Goal: Information Seeking & Learning: Find specific fact

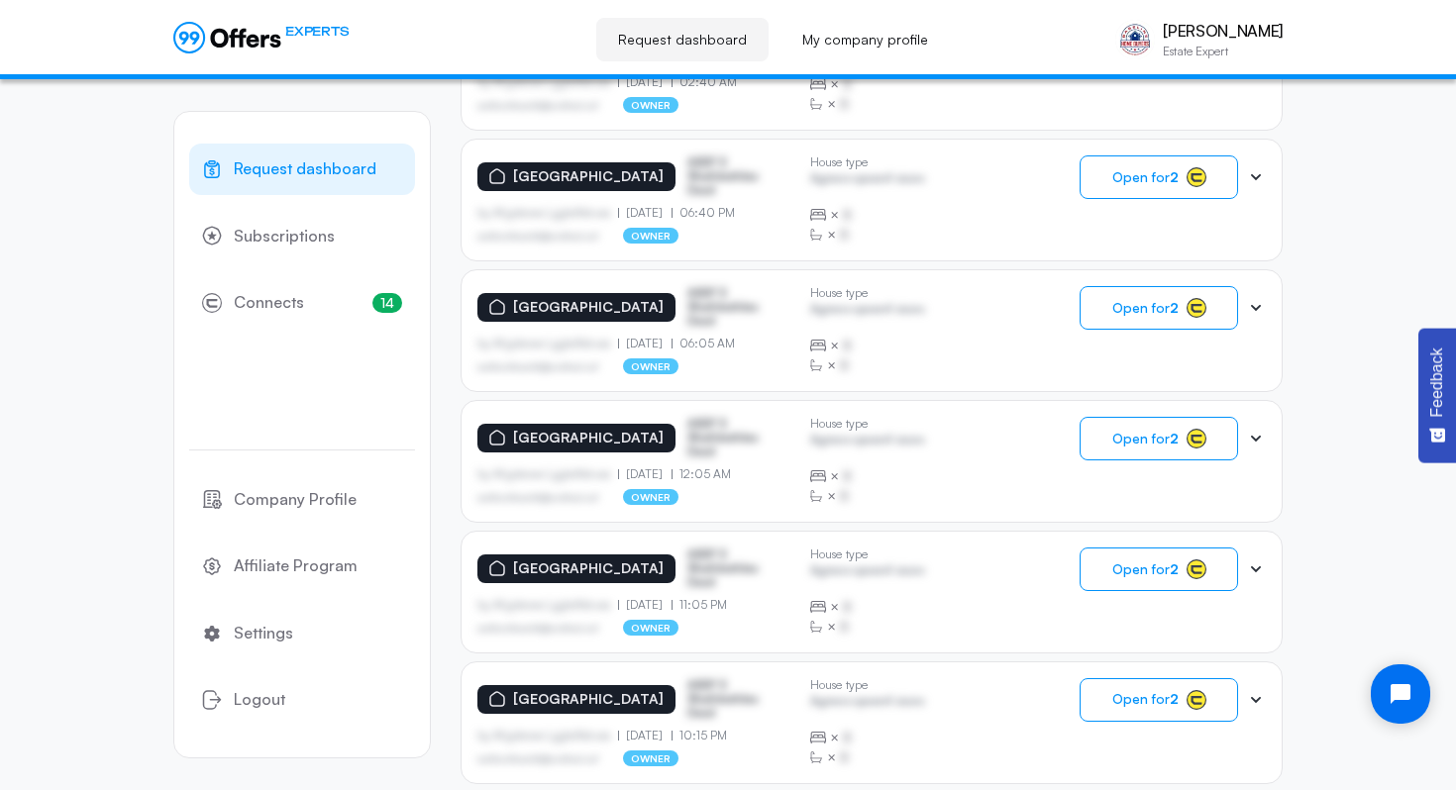
scroll to position [1190, 0]
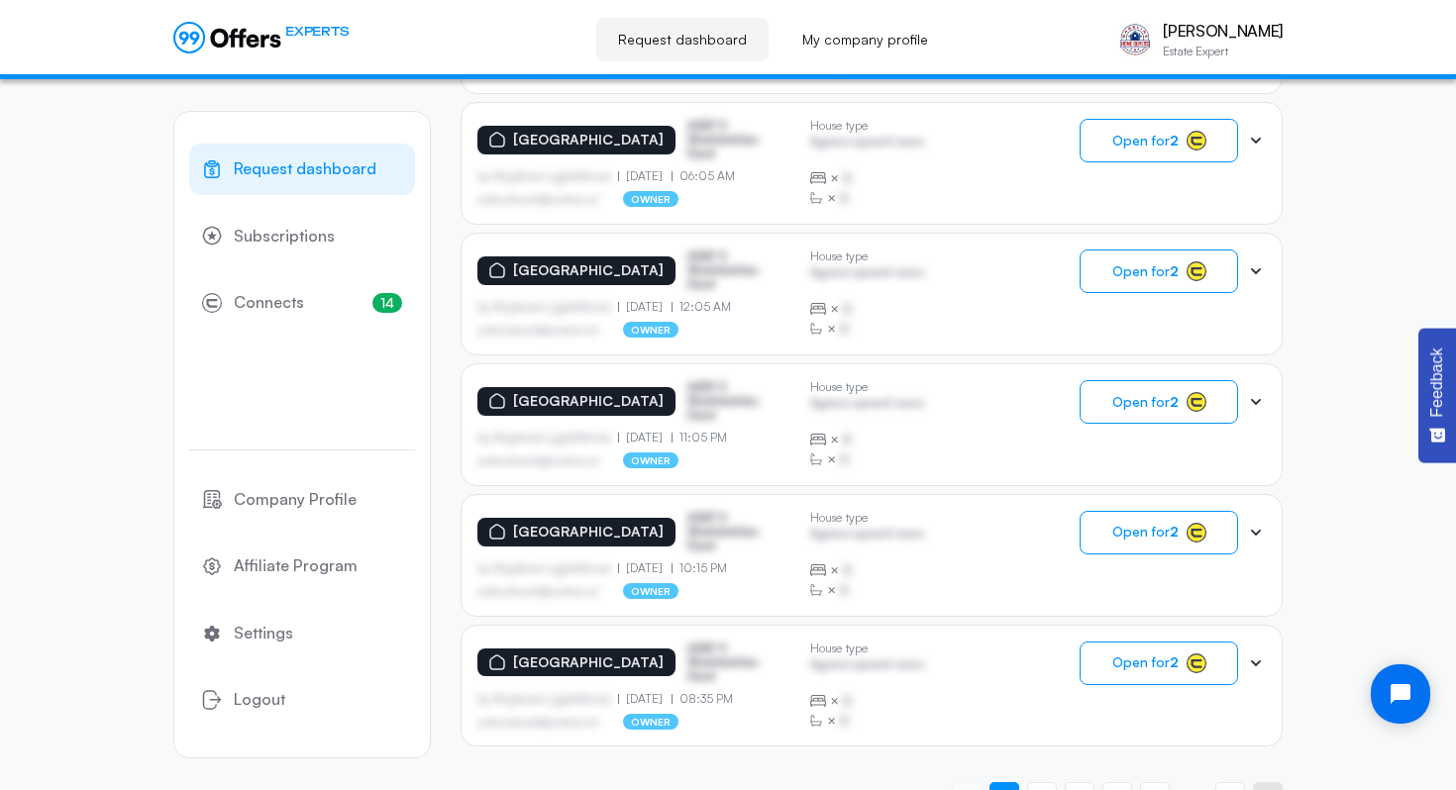
click at [1274, 782] on link "Next page" at bounding box center [1268, 797] width 30 height 30
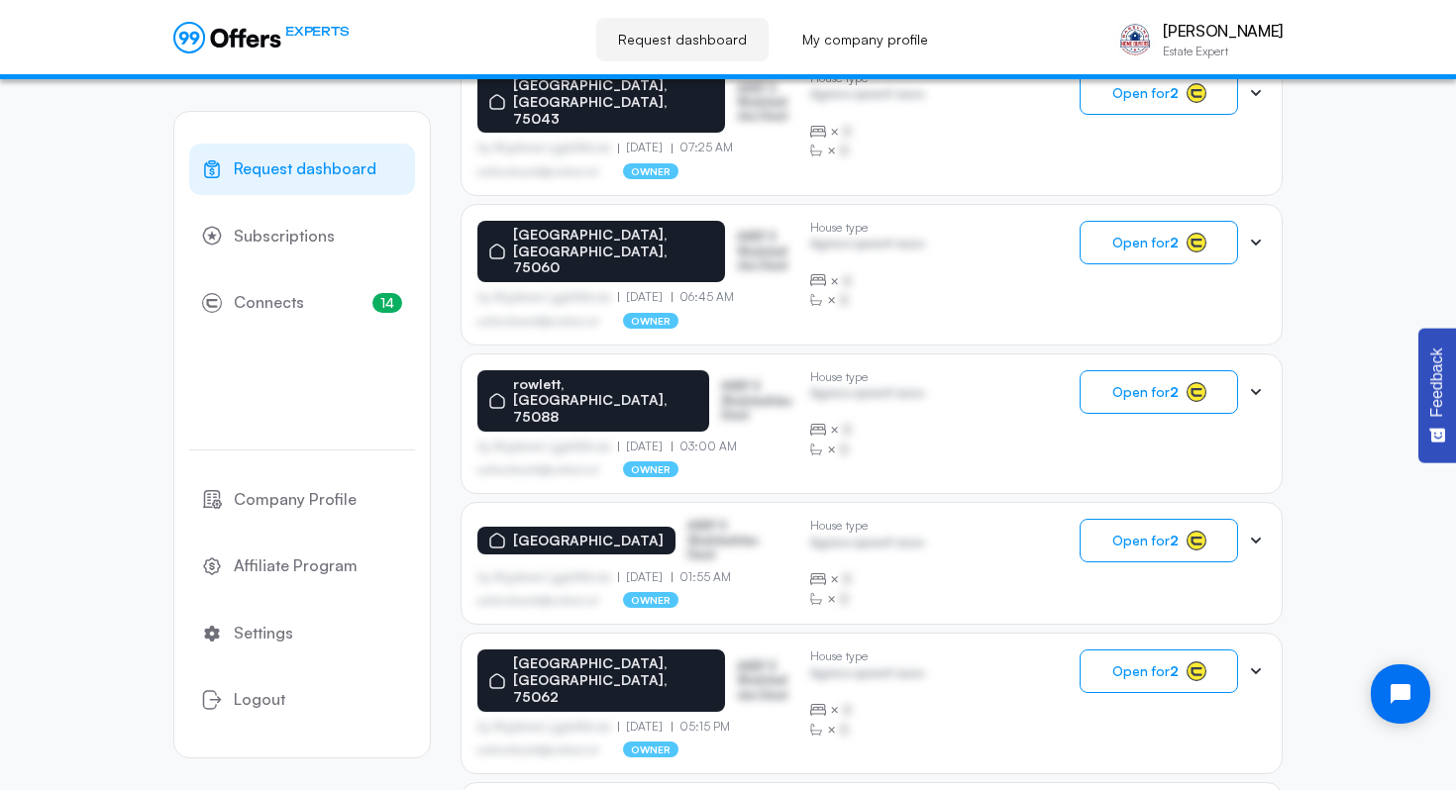
scroll to position [1188, 0]
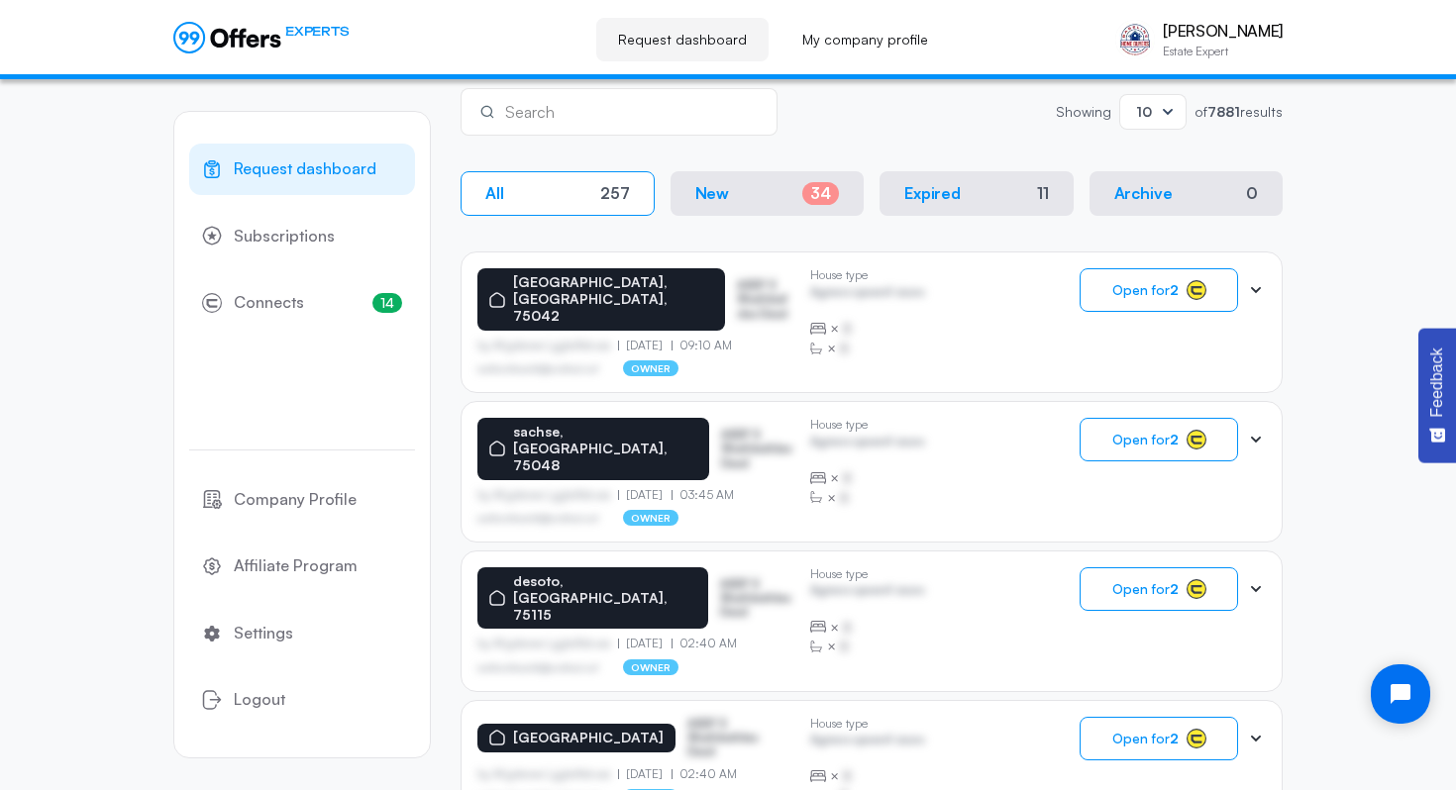
scroll to position [171, 0]
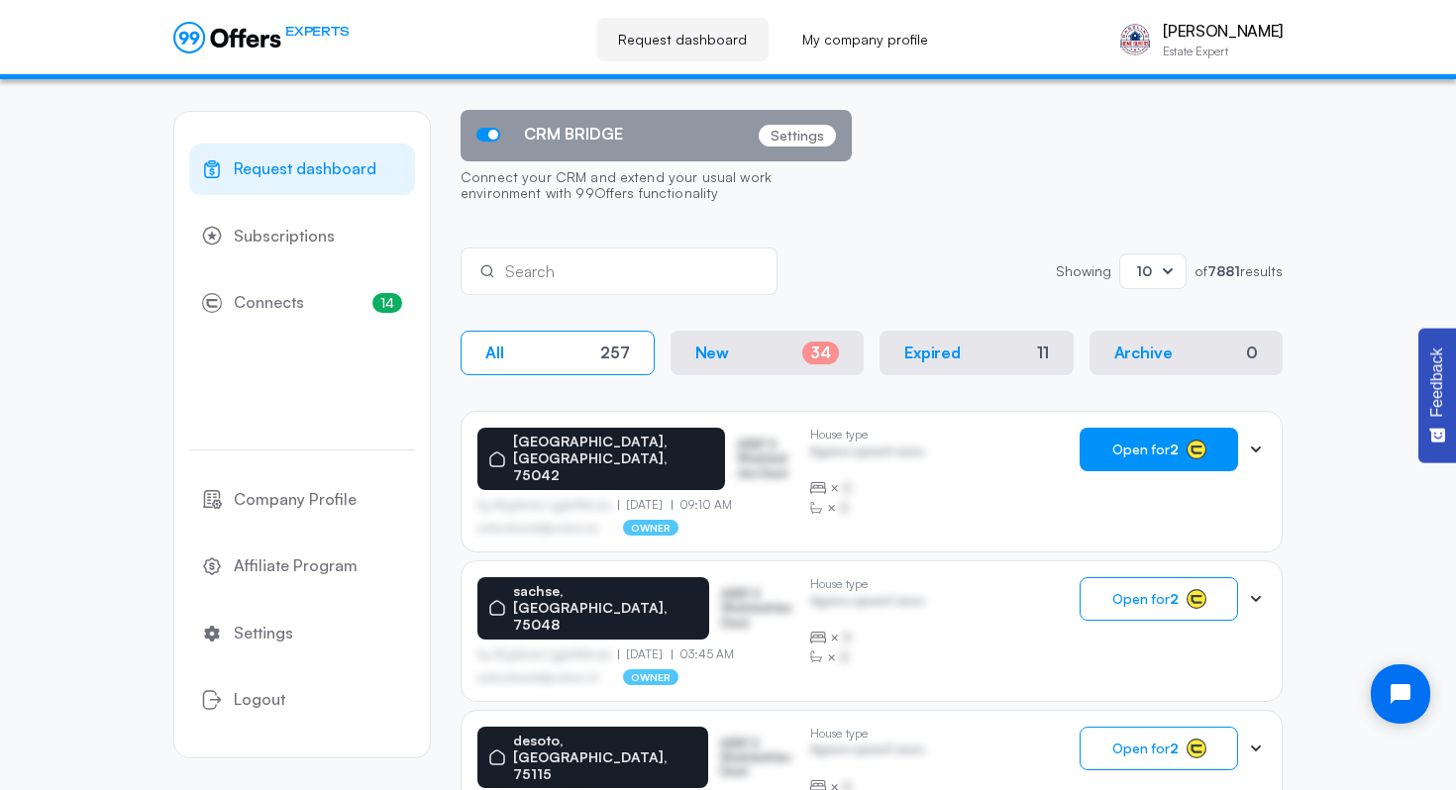
click at [1226, 458] on button "Open for 2" at bounding box center [1158, 450] width 158 height 44
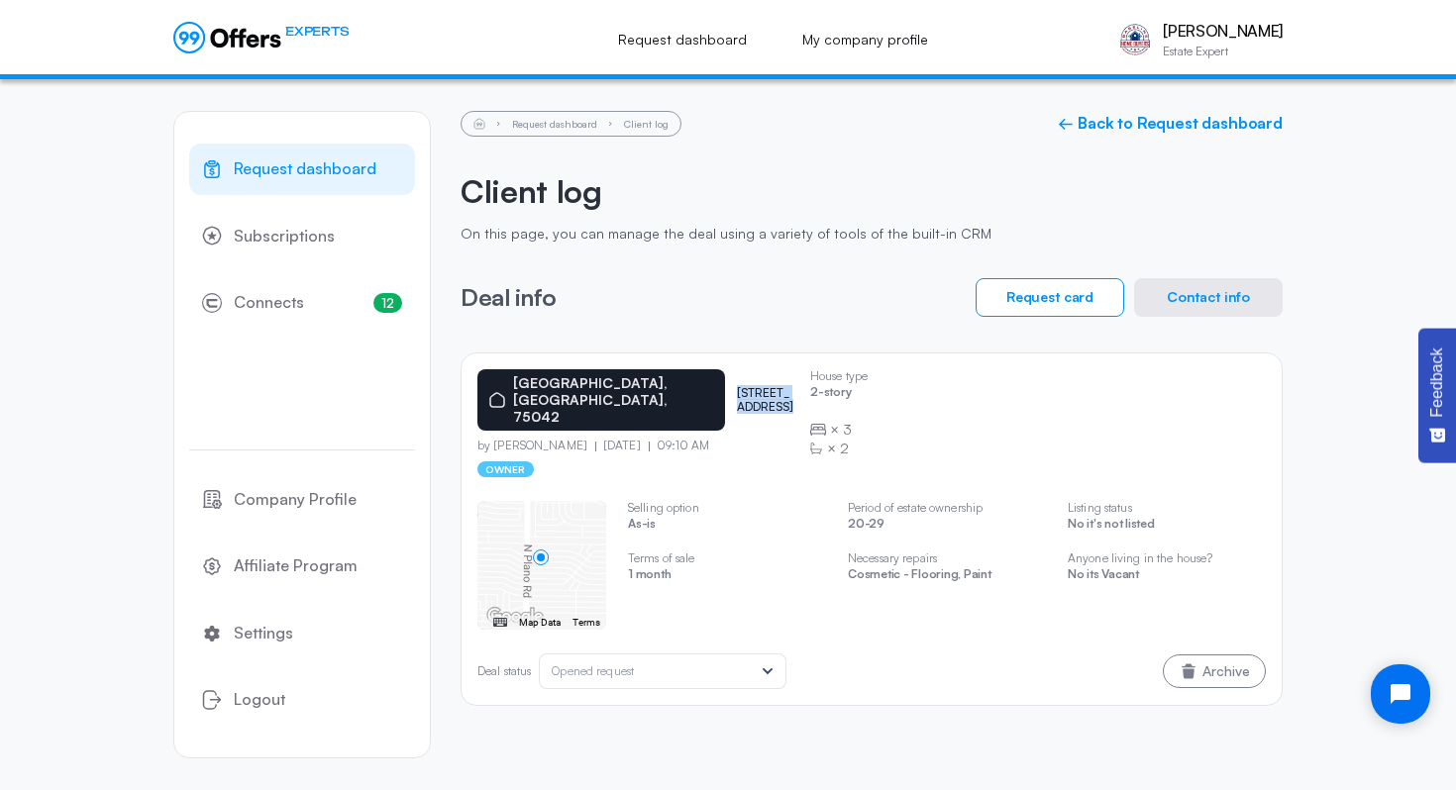
drag, startPoint x: 660, startPoint y: 382, endPoint x: 779, endPoint y: 382, distance: 119.8
click at [779, 382] on div "garland, TX, 75042 4410 bucknell dr" at bounding box center [635, 399] width 317 height 61
copy p "[STREET_ADDRESS]"
click at [706, 295] on div "Deal info Request card Contact info" at bounding box center [871, 297] width 822 height 39
click at [1371, 239] on div "Request dashboard Subscriptions 12 Connects 12 Company Profile Affiliate Progra…" at bounding box center [728, 434] width 1456 height 711
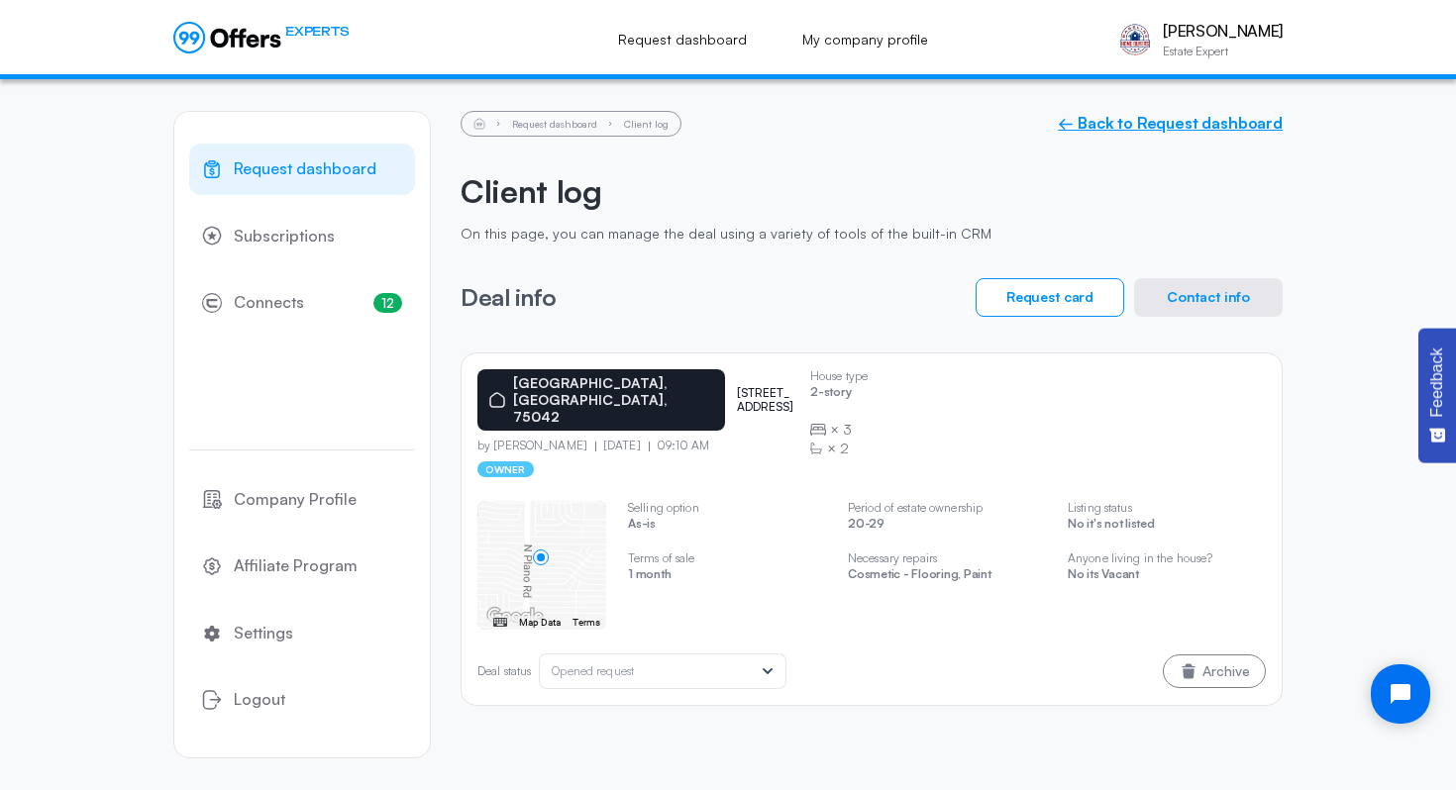
click at [1184, 122] on link "← Back to Request dashboard" at bounding box center [1170, 123] width 225 height 19
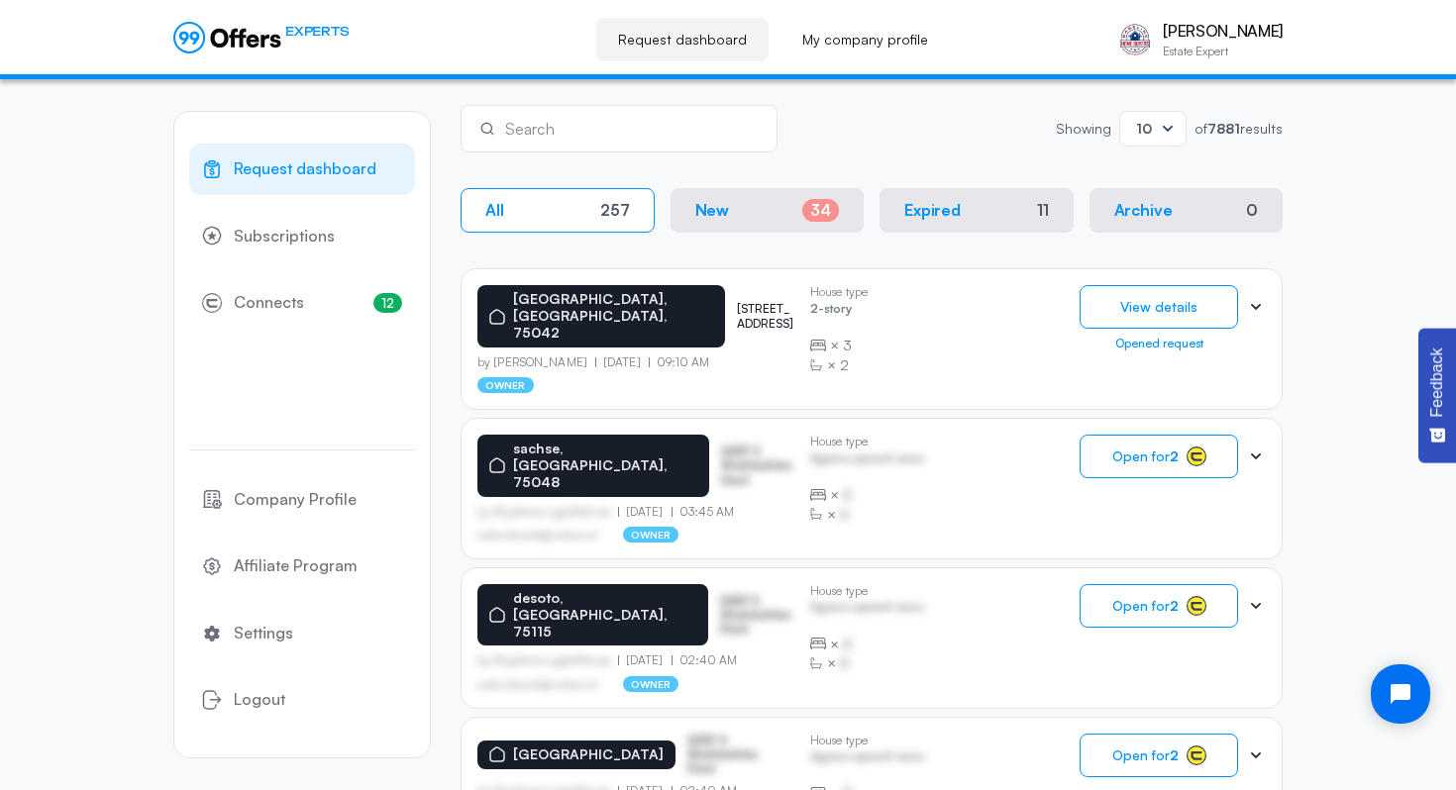
scroll to position [315, 0]
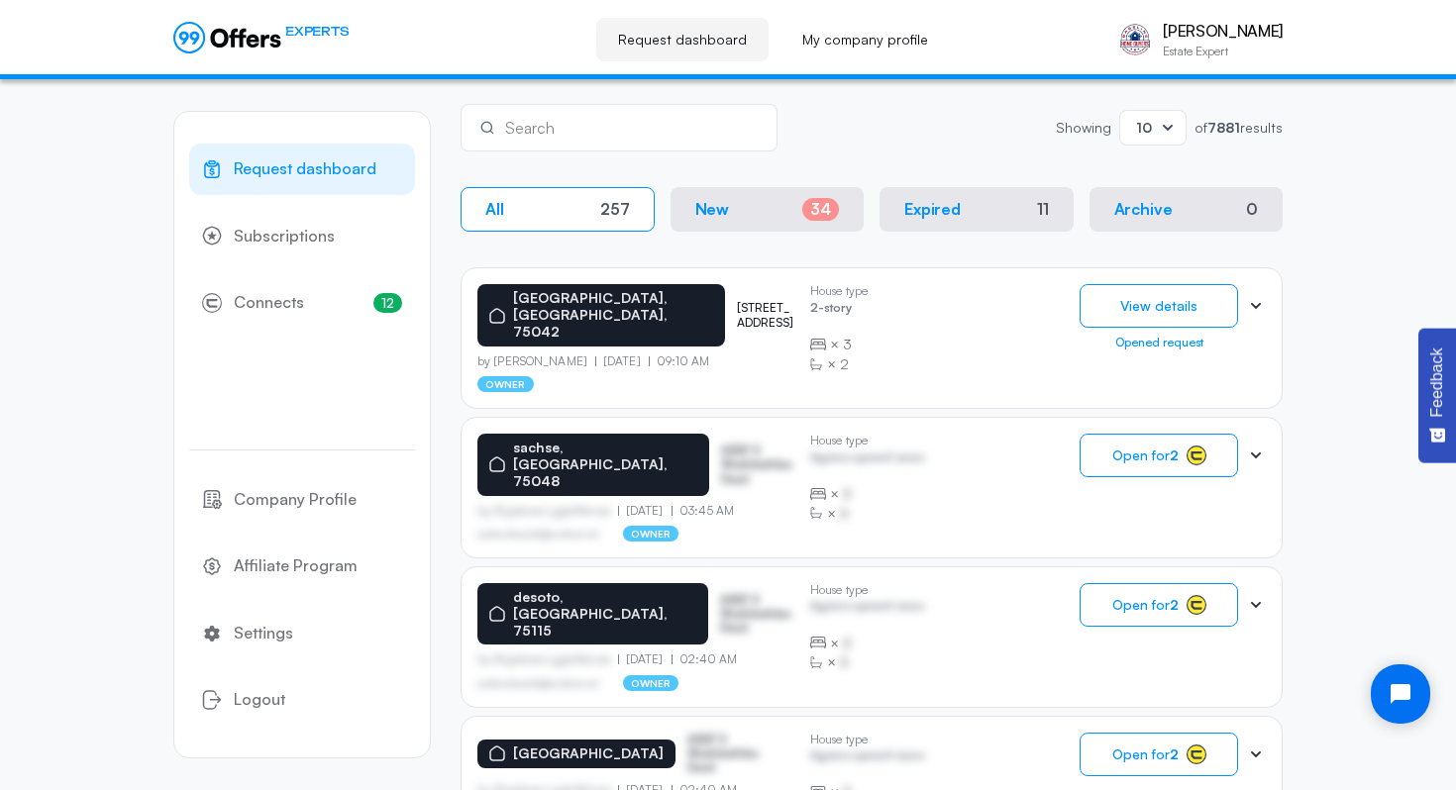
click at [604, 130] on input "text" at bounding box center [632, 128] width 255 height 22
type input "[GEOGRAPHIC_DATA]"
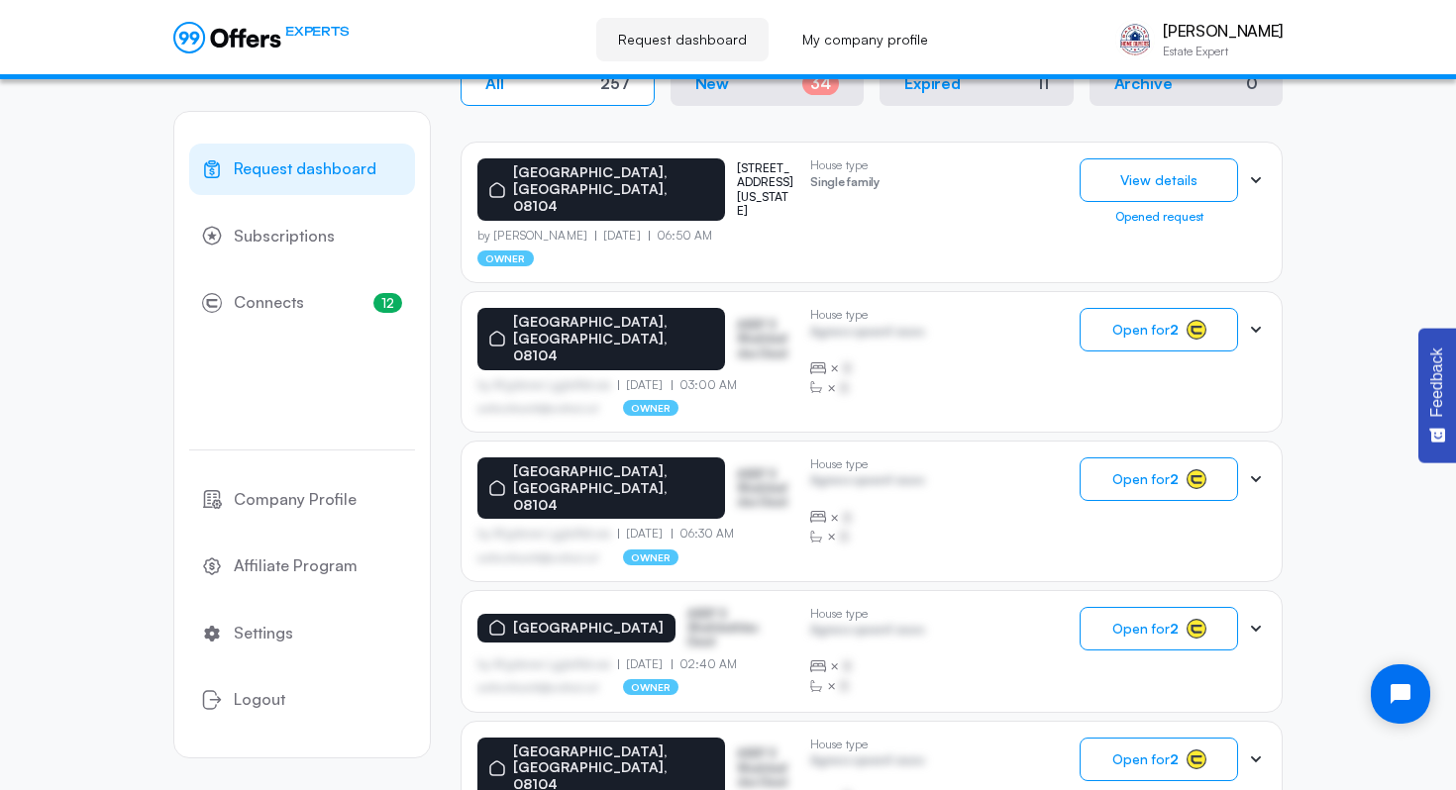
scroll to position [443, 0]
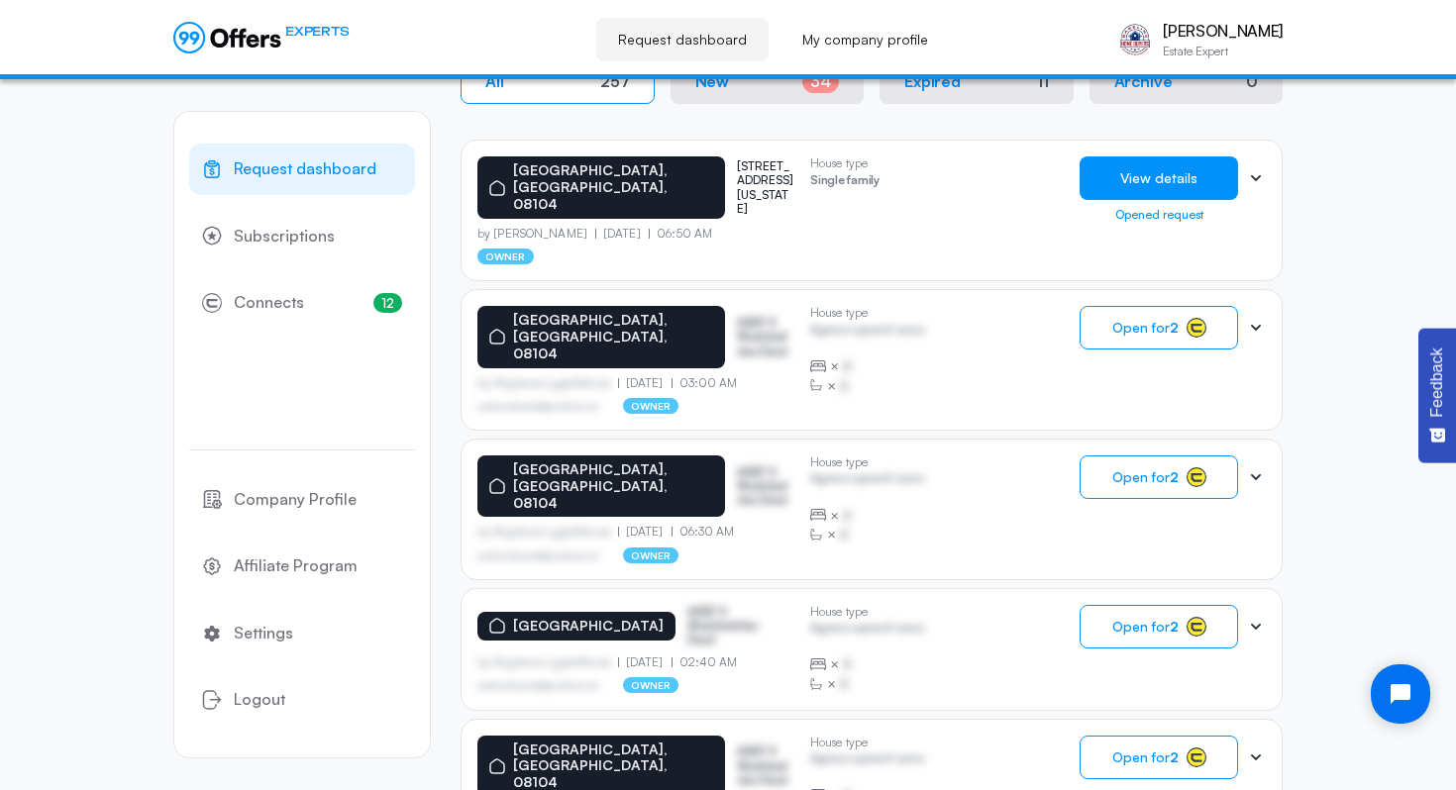
click at [1190, 178] on button "View details" at bounding box center [1158, 178] width 158 height 44
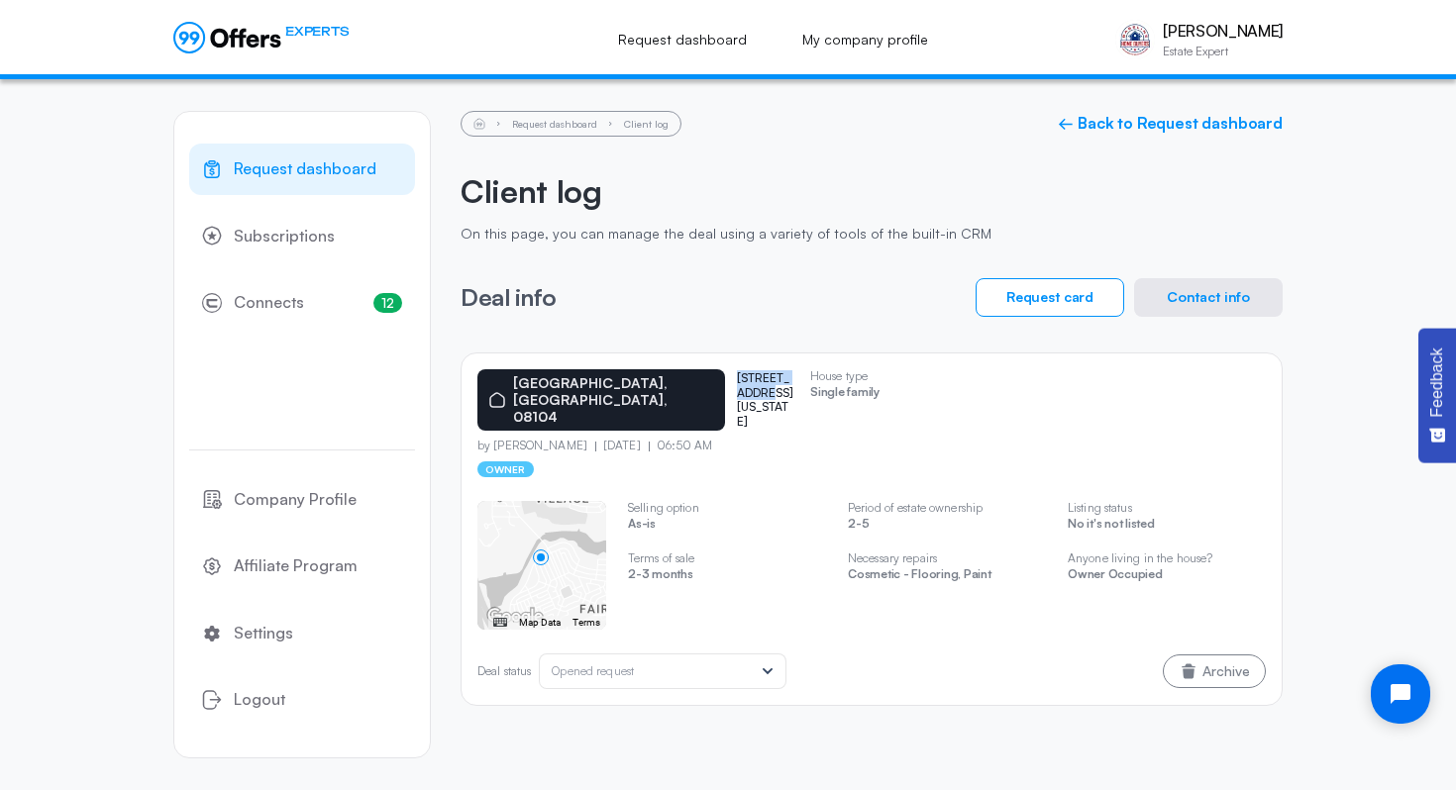
drag, startPoint x: 661, startPoint y: 383, endPoint x: 772, endPoint y: 383, distance: 111.9
click at [772, 383] on div "[GEOGRAPHIC_DATA][STREET_ADDRESS][US_STATE]" at bounding box center [635, 399] width 317 height 61
copy p "[STREET_ADDRESS][US_STATE]"
click at [1117, 121] on link "← Back to Request dashboard" at bounding box center [1170, 123] width 225 height 19
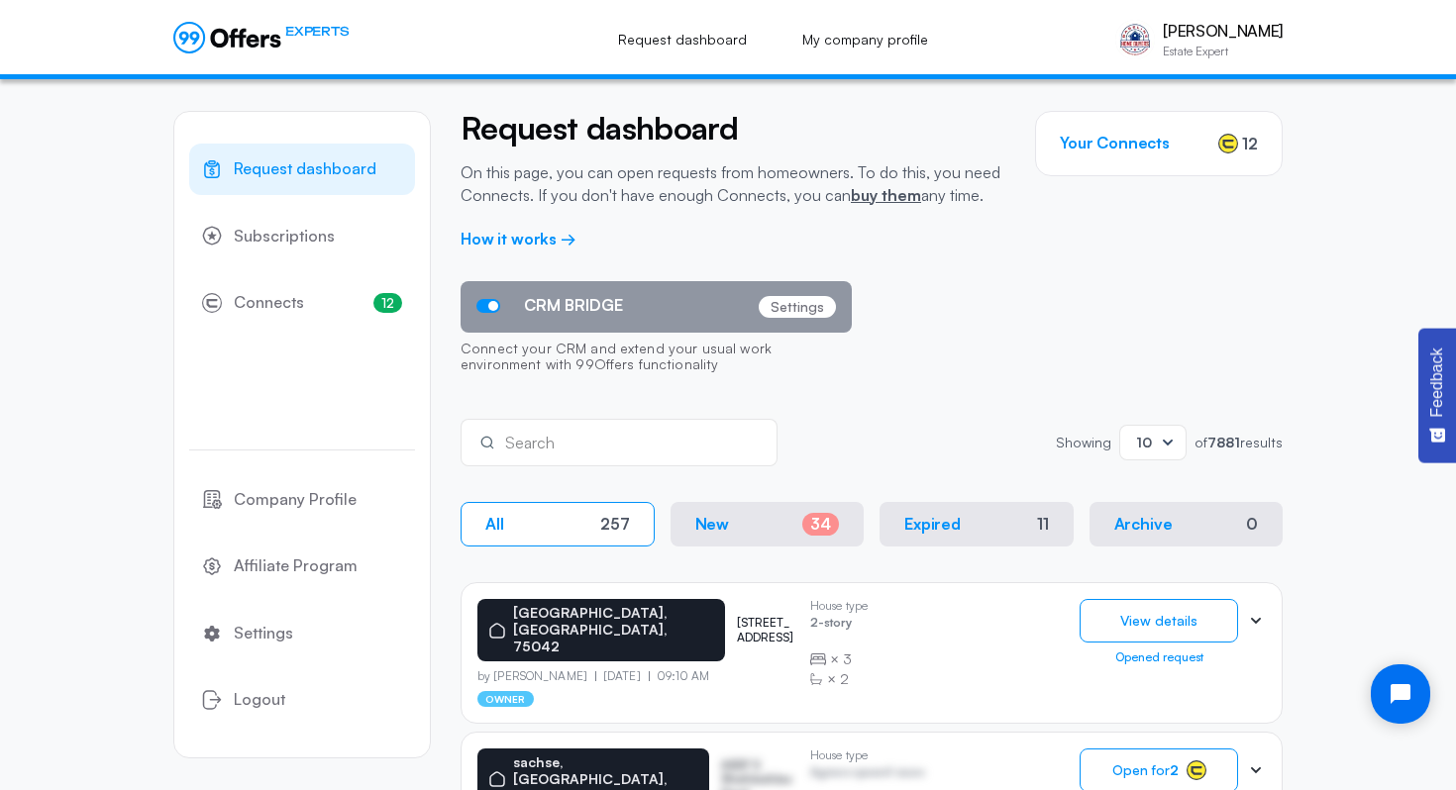
click at [569, 435] on div "Search" at bounding box center [632, 443] width 255 height 22
type input "[GEOGRAPHIC_DATA]"
click at [752, 426] on div "camden Search" at bounding box center [618, 443] width 317 height 48
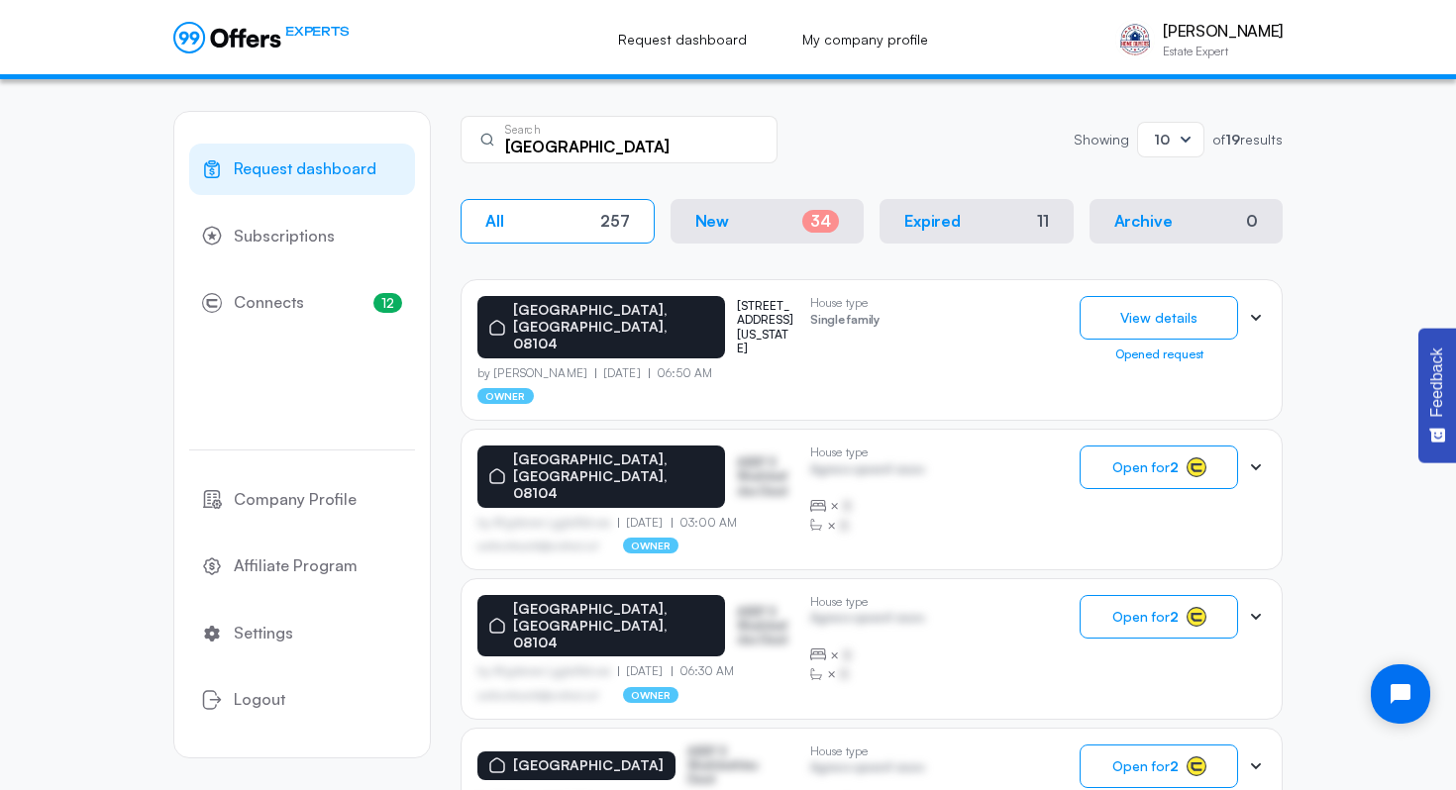
scroll to position [305, 0]
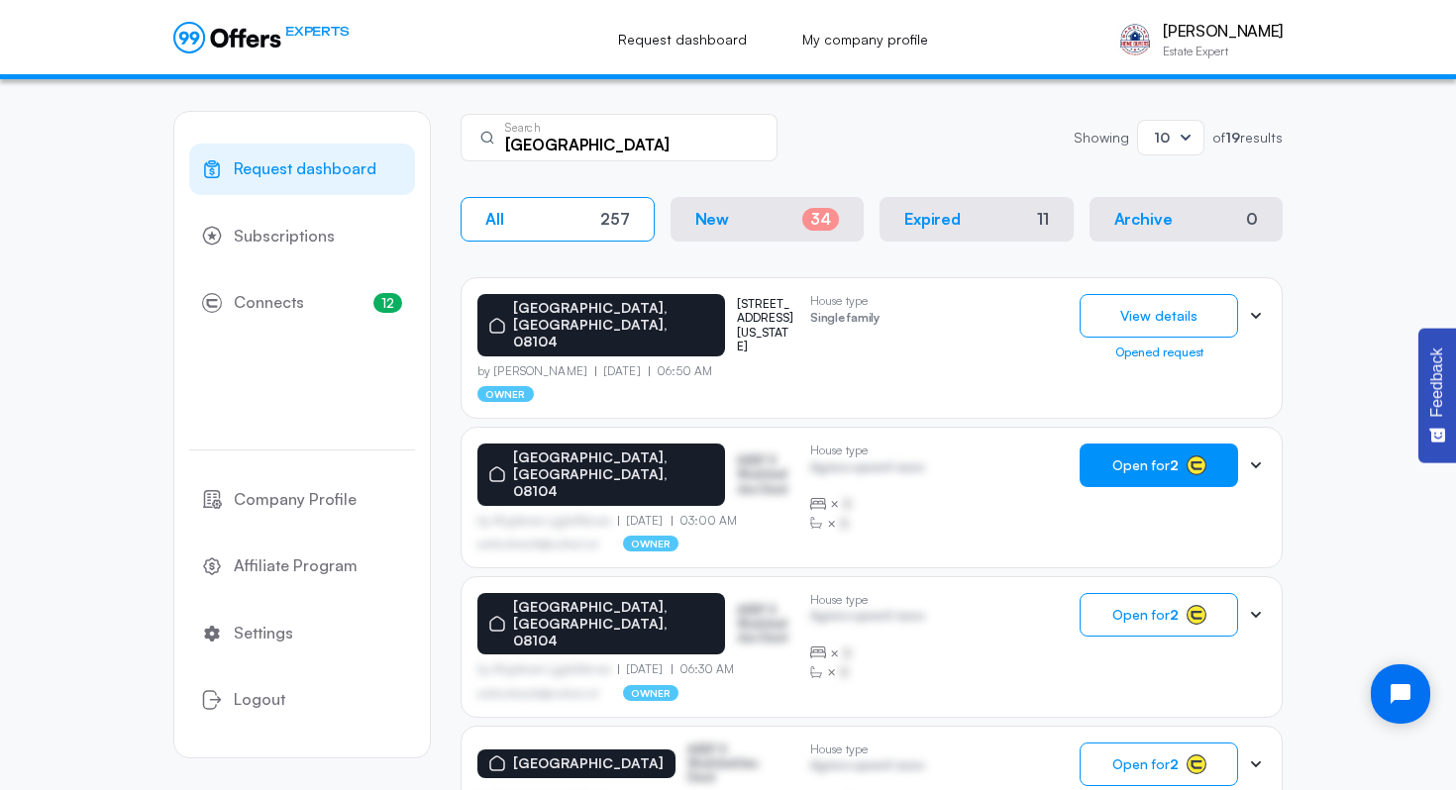
click at [1218, 444] on button "Open for 2" at bounding box center [1158, 466] width 158 height 44
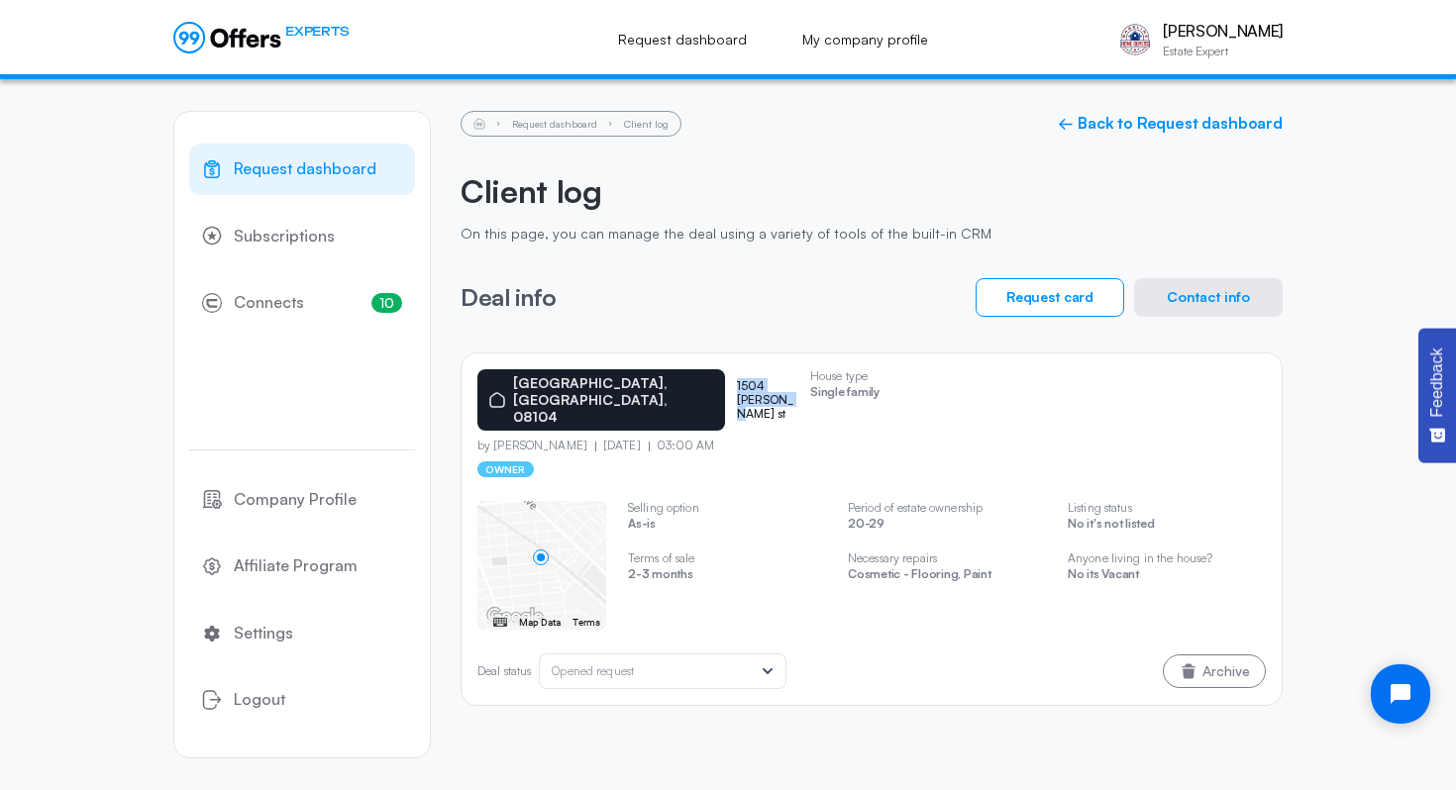
drag, startPoint x: 662, startPoint y: 381, endPoint x: 737, endPoint y: 382, distance: 75.3
click at [737, 382] on div "[GEOGRAPHIC_DATA], [GEOGRAPHIC_DATA], 08104 [STREET_ADDRESS][PERSON_NAME]" at bounding box center [635, 399] width 317 height 61
copy p "1504 [PERSON_NAME] st"
click at [1186, 296] on button "Contact info" at bounding box center [1208, 297] width 149 height 39
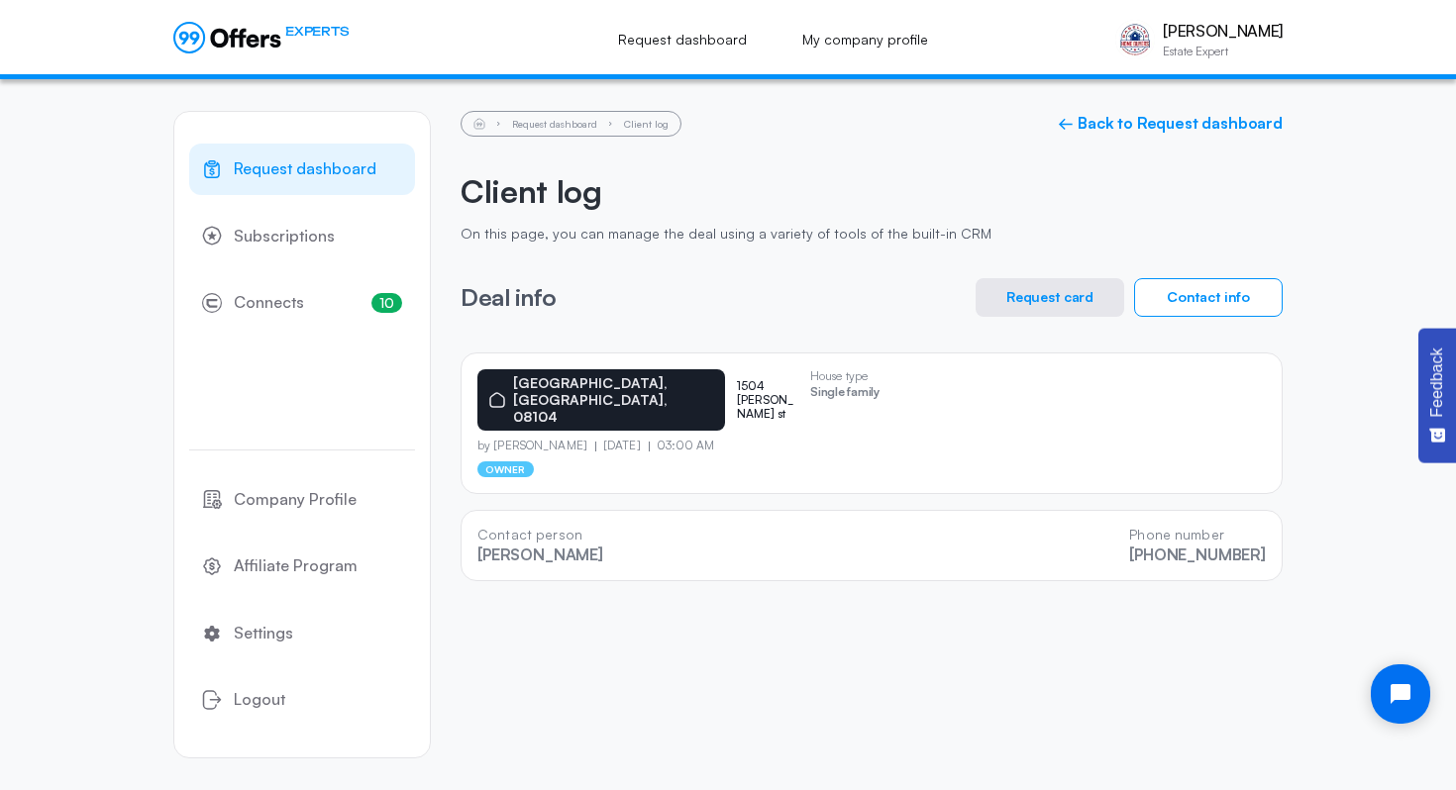
click at [982, 273] on div "Request dashboard Client log ← Back to Request dashboard Client log On this pag…" at bounding box center [871, 346] width 822 height 470
click at [1008, 294] on button "Request card" at bounding box center [1049, 297] width 149 height 39
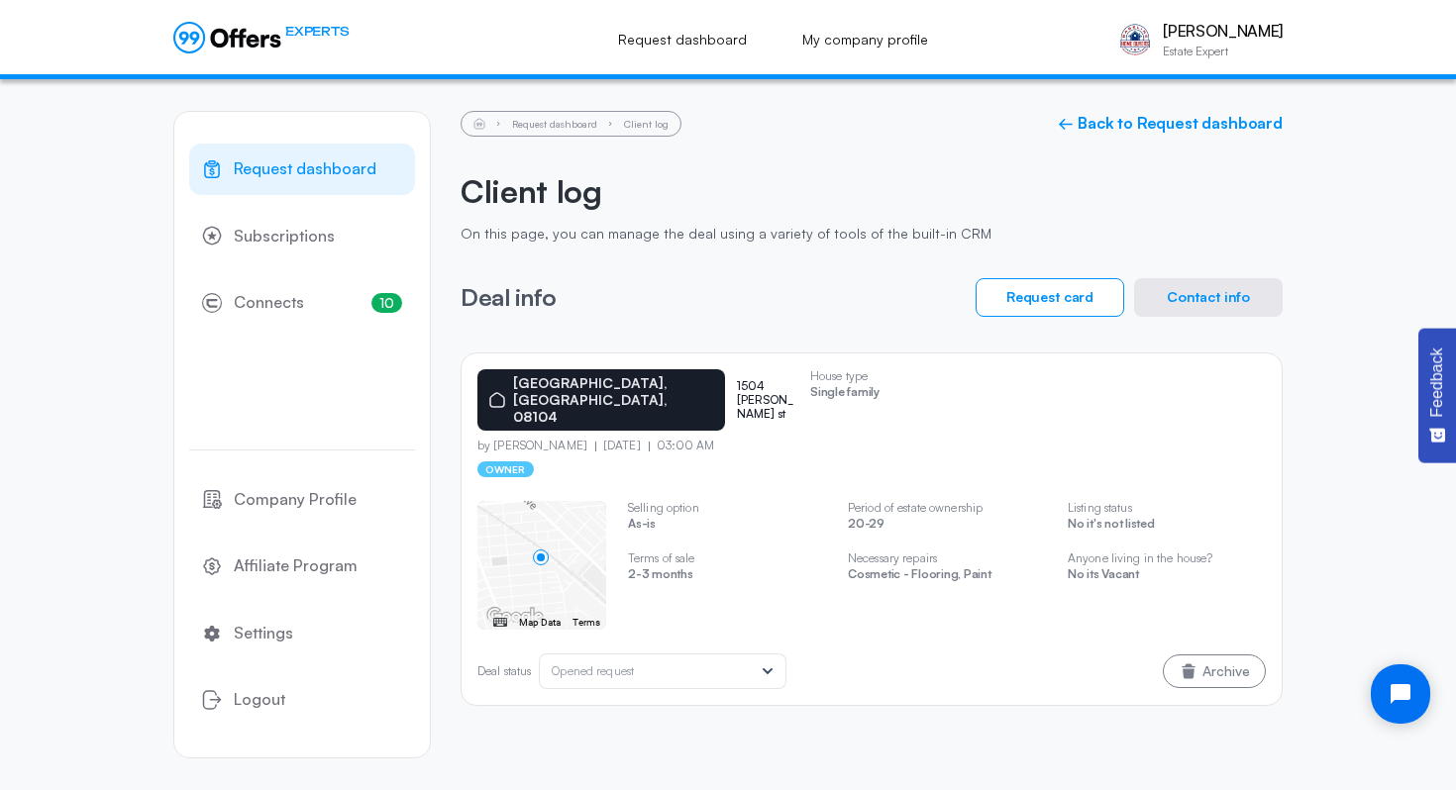
click at [1273, 283] on button "Contact info" at bounding box center [1208, 297] width 149 height 39
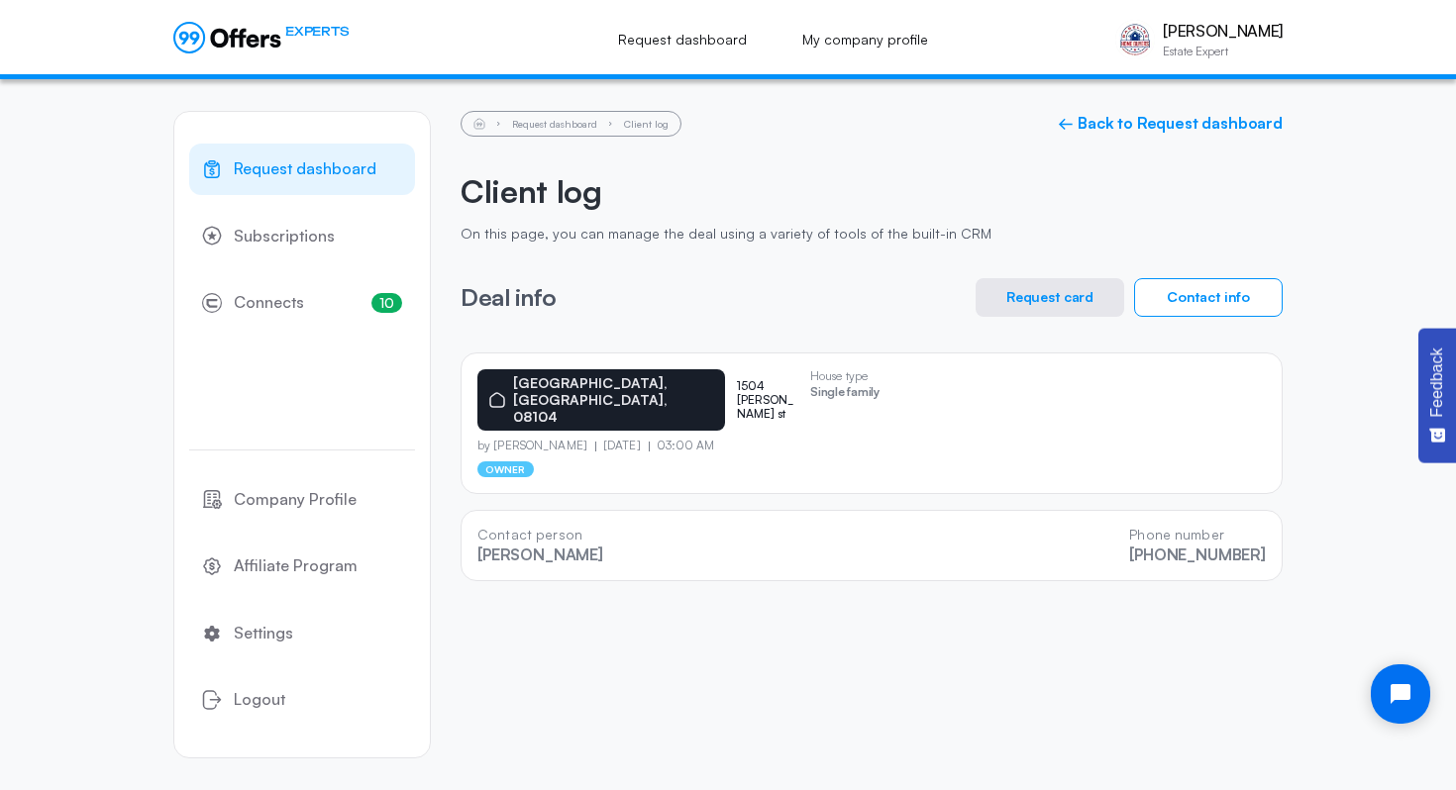
click at [1045, 287] on button "Request card" at bounding box center [1049, 297] width 149 height 39
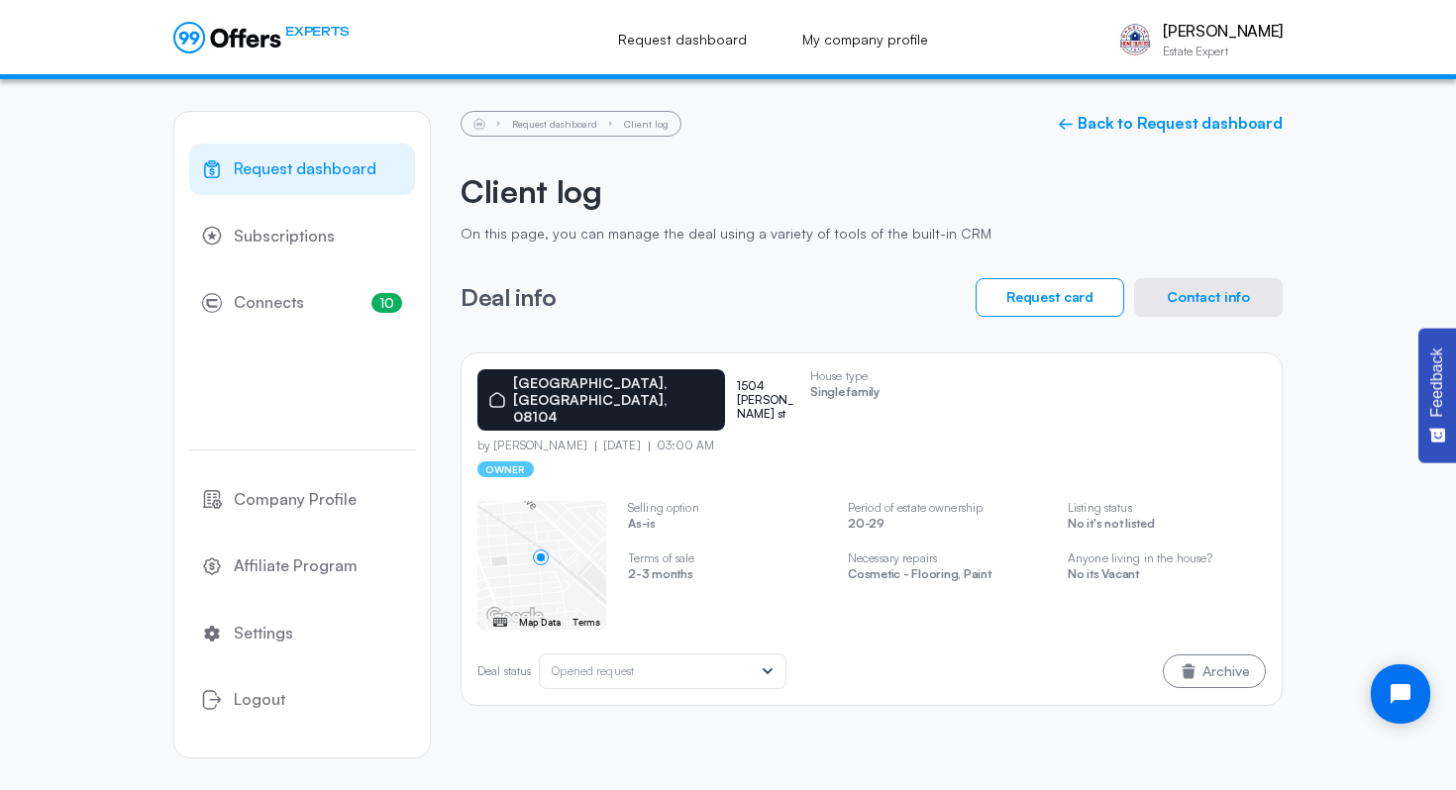
click at [1221, 288] on button "Contact info" at bounding box center [1208, 297] width 149 height 39
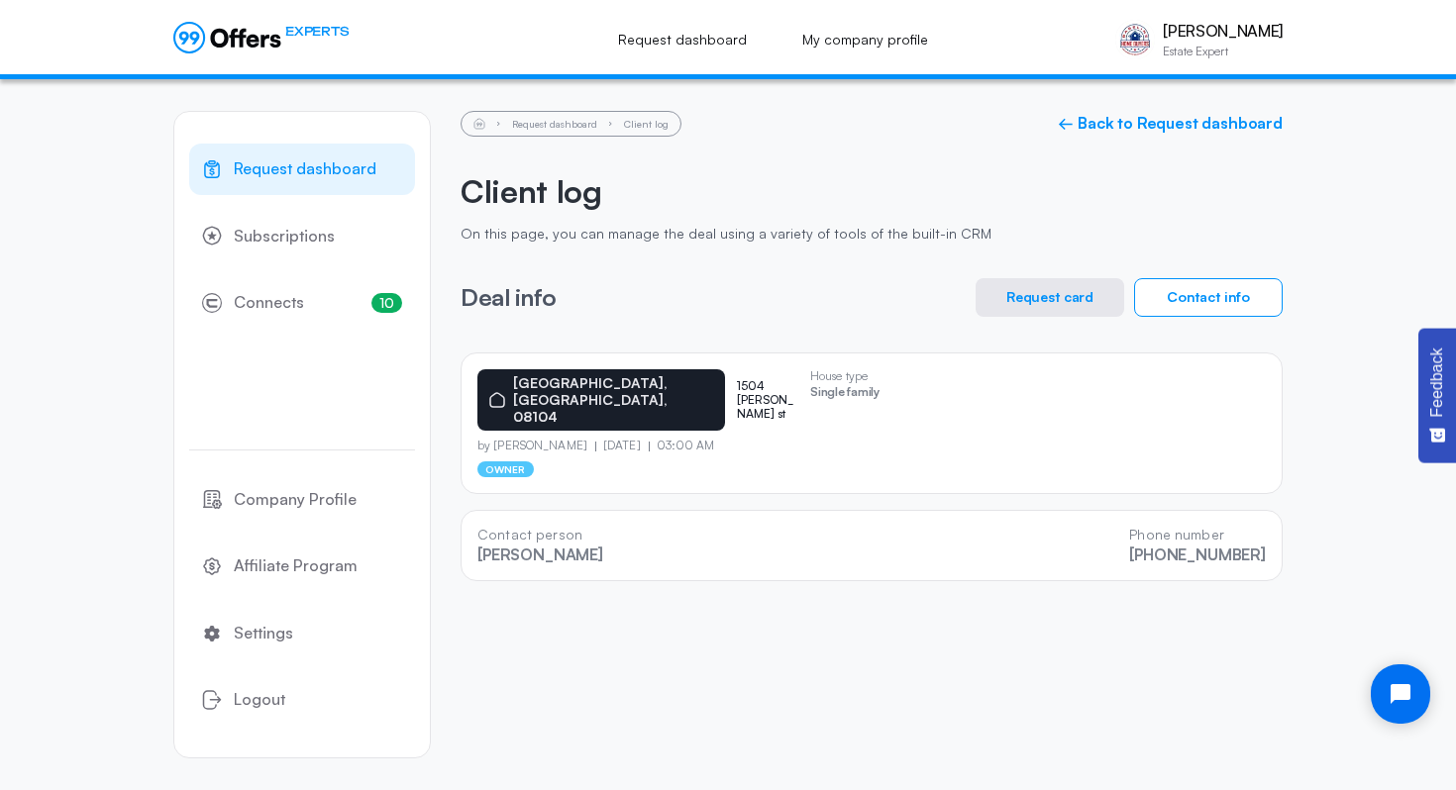
click at [645, 127] on li "Client log" at bounding box center [646, 124] width 45 height 10
click at [575, 123] on link "Request dashboard" at bounding box center [554, 124] width 85 height 12
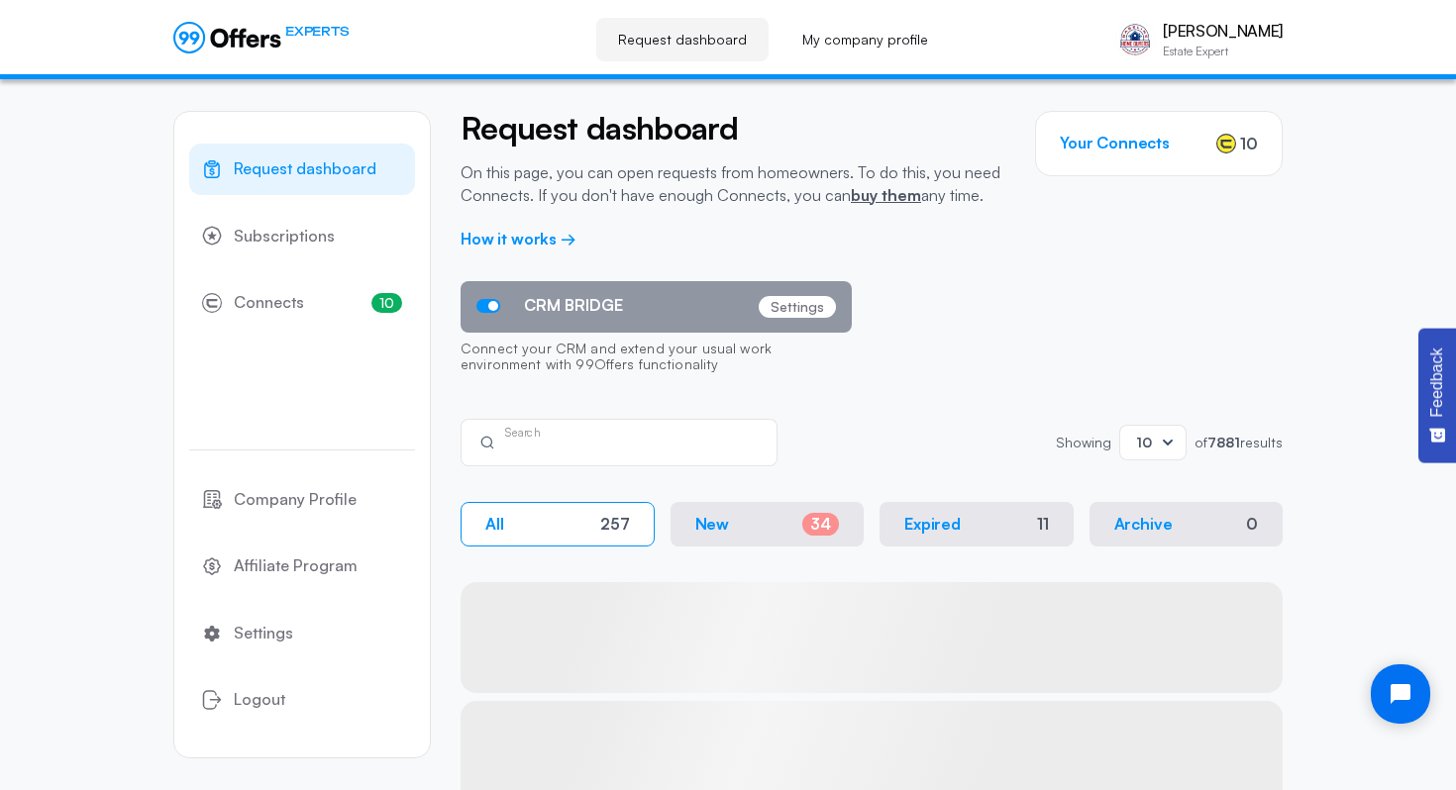
click at [654, 448] on input "text" at bounding box center [632, 450] width 255 height 22
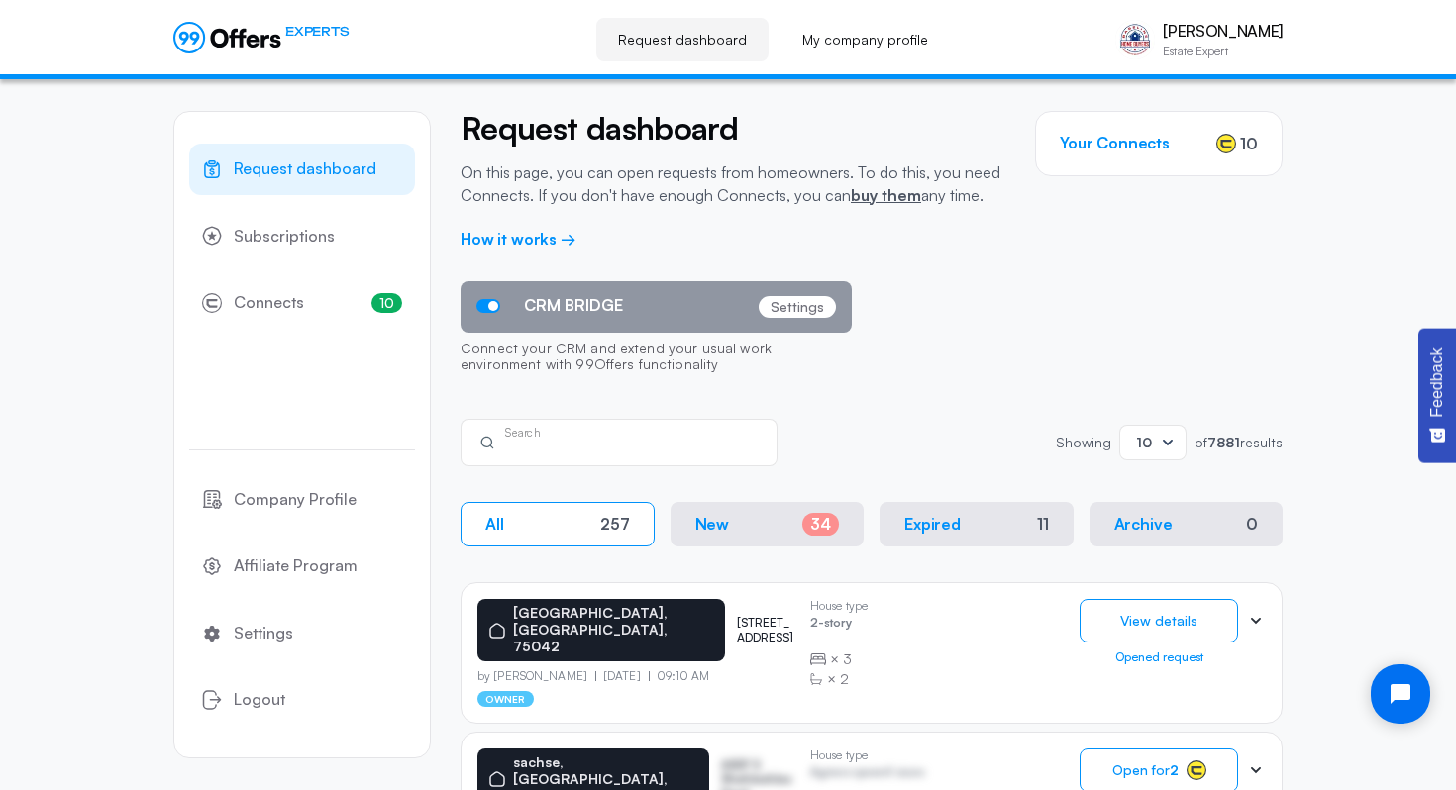
type input "c"
type input "[GEOGRAPHIC_DATA]"
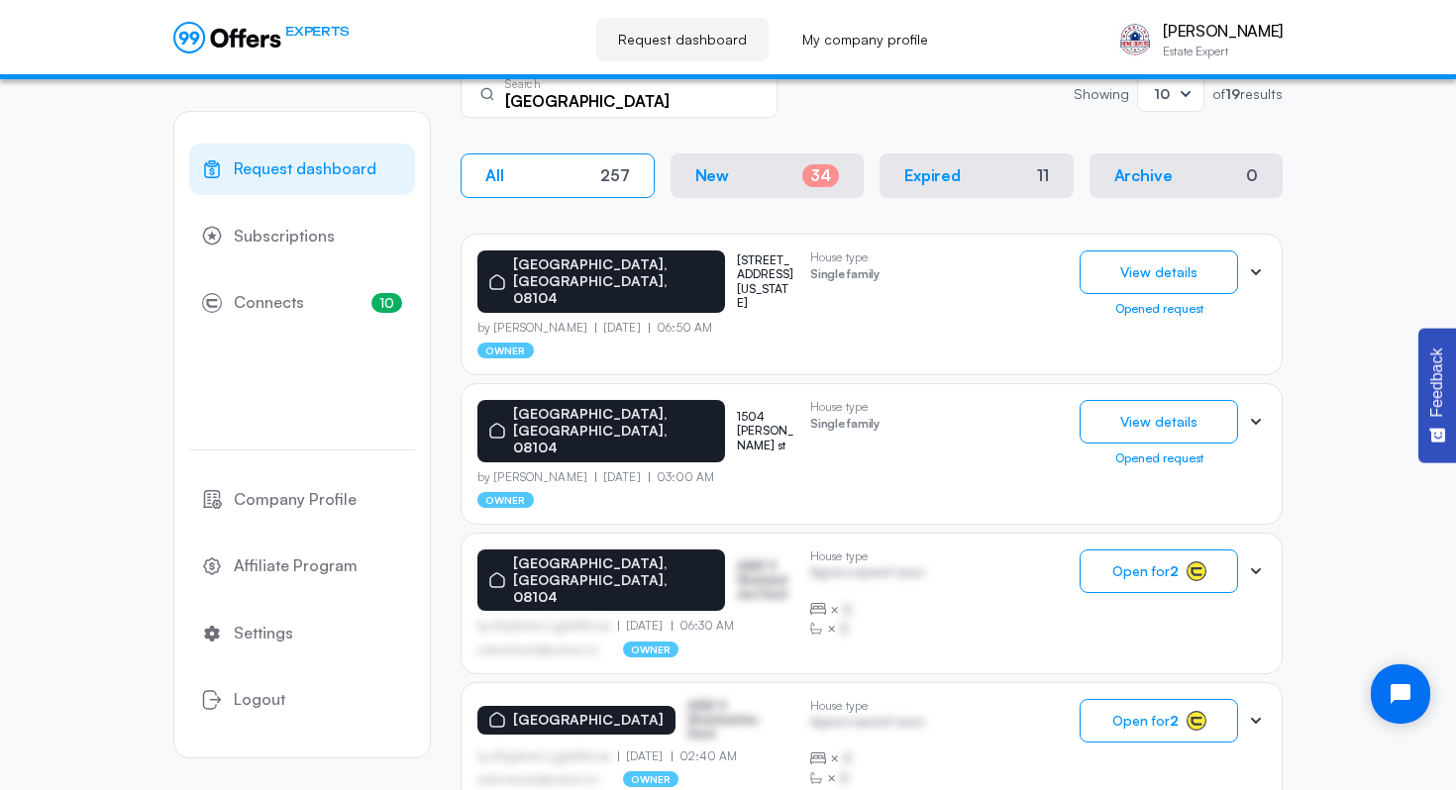
scroll to position [379, 0]
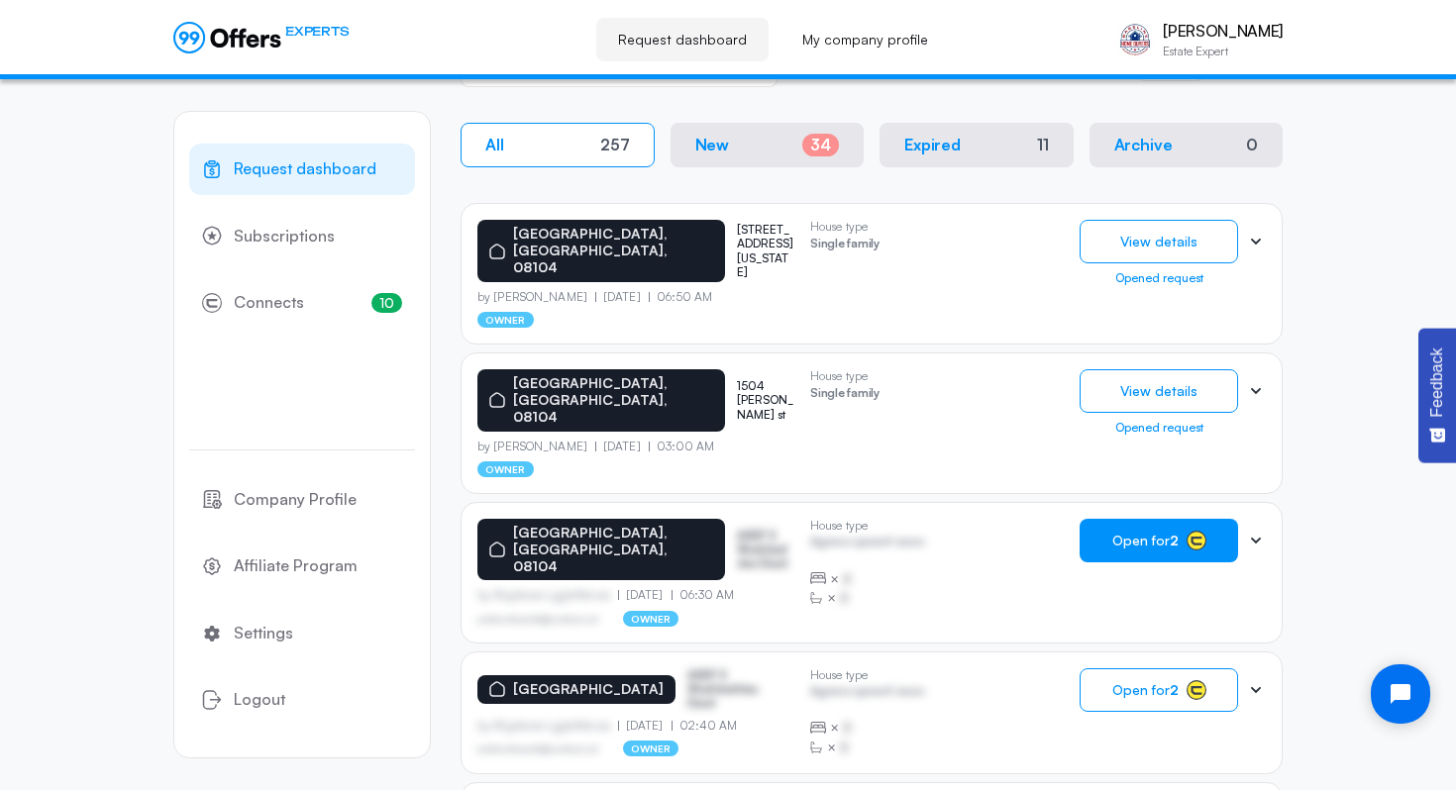
click at [1165, 519] on button "Open for 2" at bounding box center [1158, 541] width 158 height 44
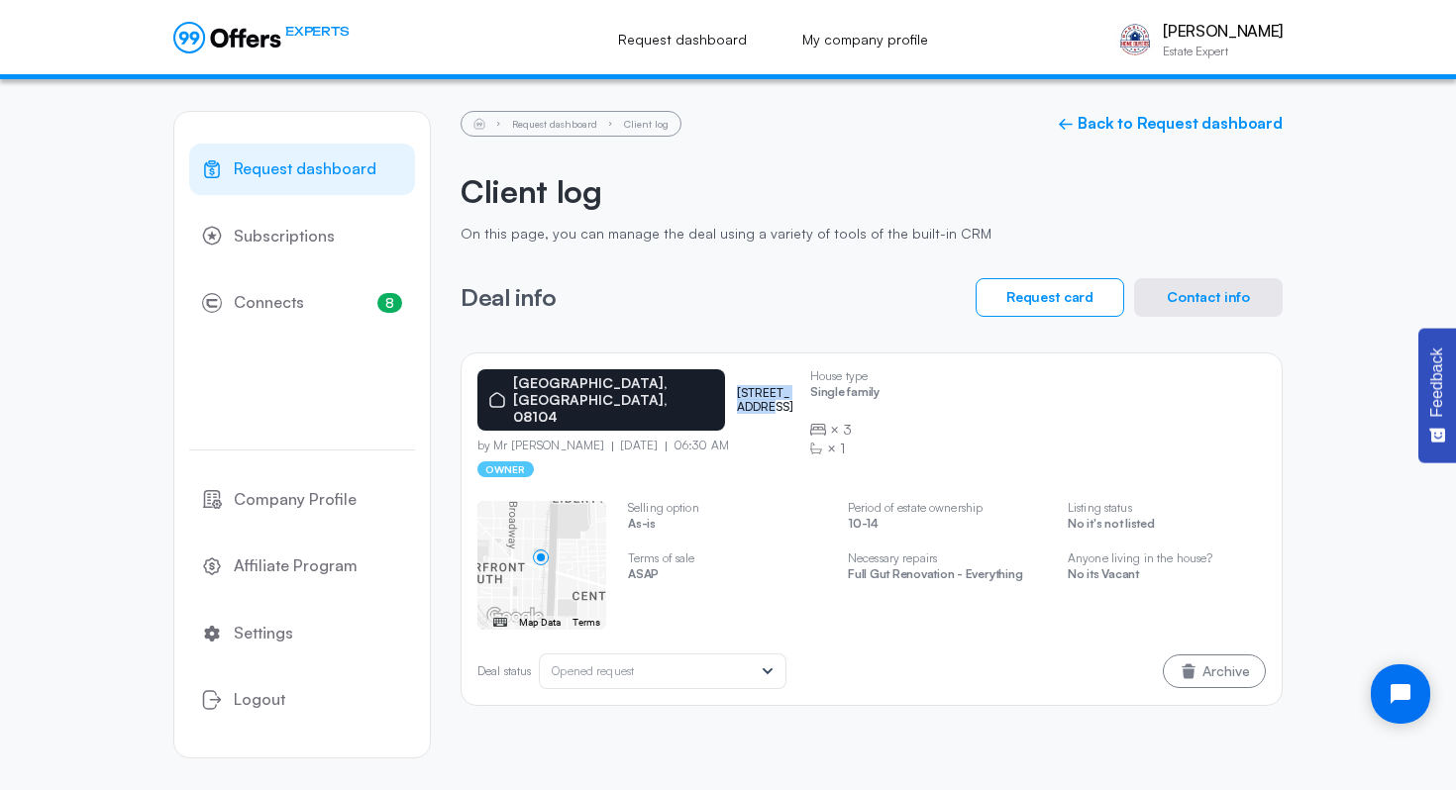
drag, startPoint x: 662, startPoint y: 382, endPoint x: 763, endPoint y: 383, distance: 101.0
click at [764, 382] on div "[GEOGRAPHIC_DATA][STREET_ADDRESS]" at bounding box center [635, 399] width 317 height 61
copy p "[STREET_ADDRESS]"
click at [1194, 302] on button "Contact info" at bounding box center [1208, 297] width 149 height 39
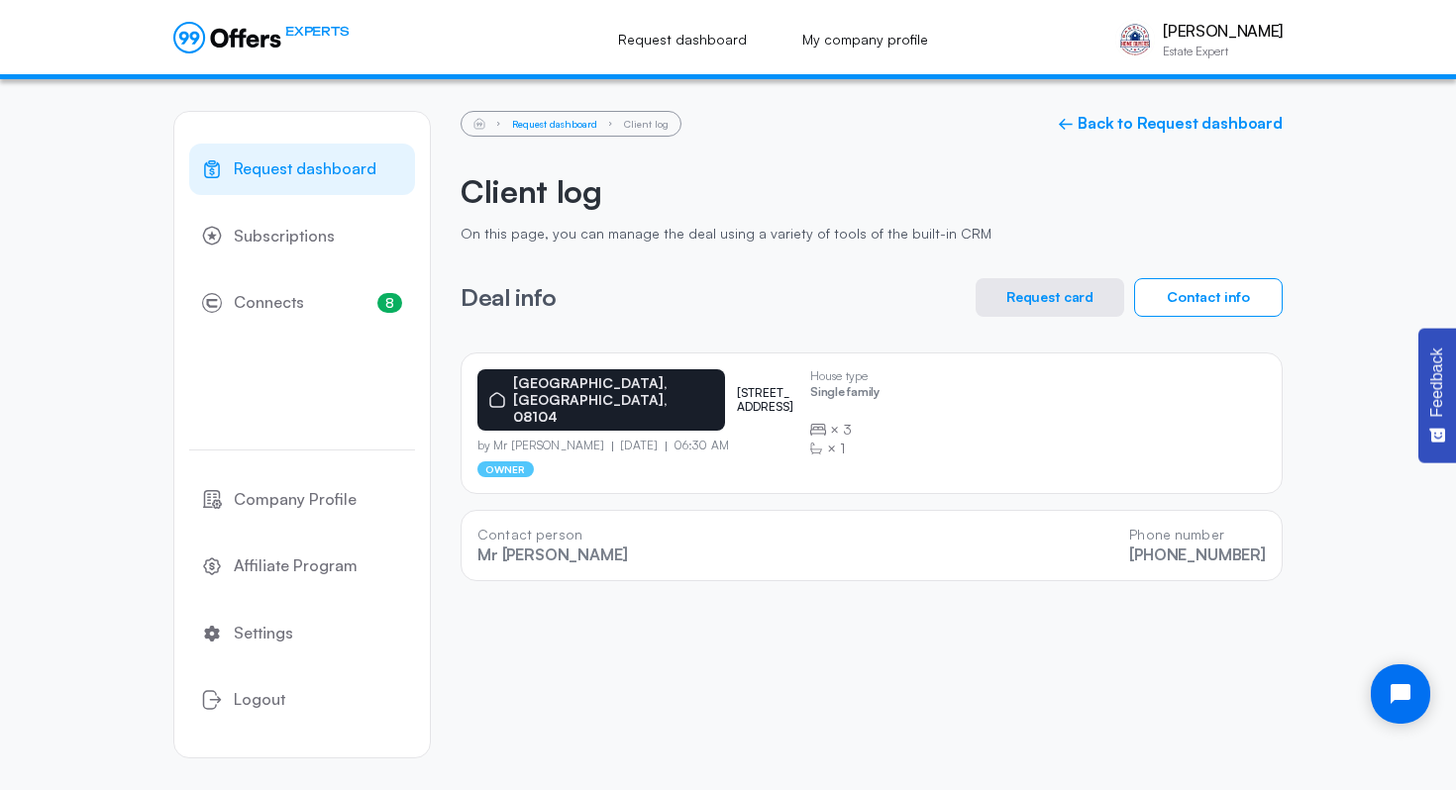
click at [547, 126] on link "Request dashboard" at bounding box center [554, 124] width 85 height 12
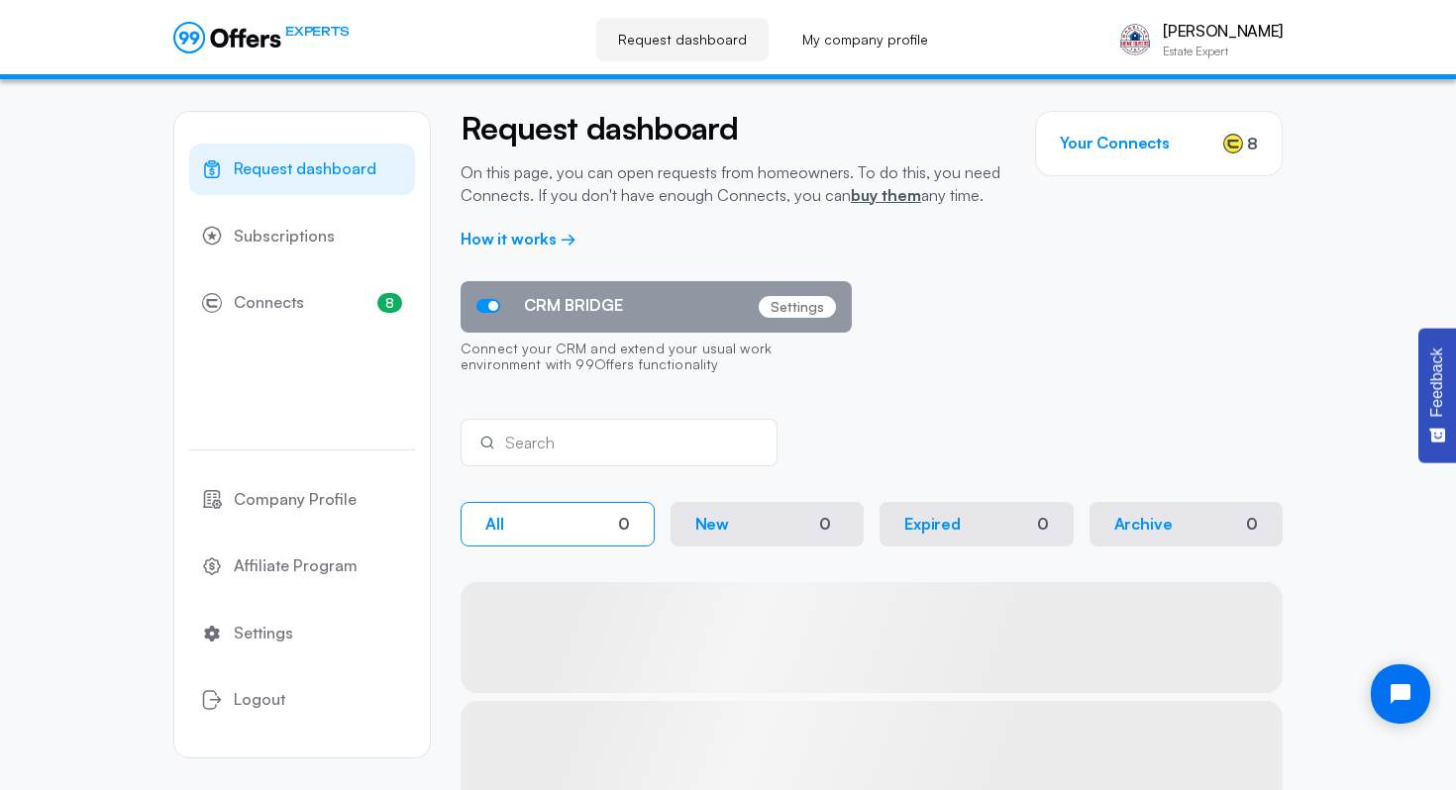
click at [551, 425] on div "Search" at bounding box center [618, 443] width 317 height 48
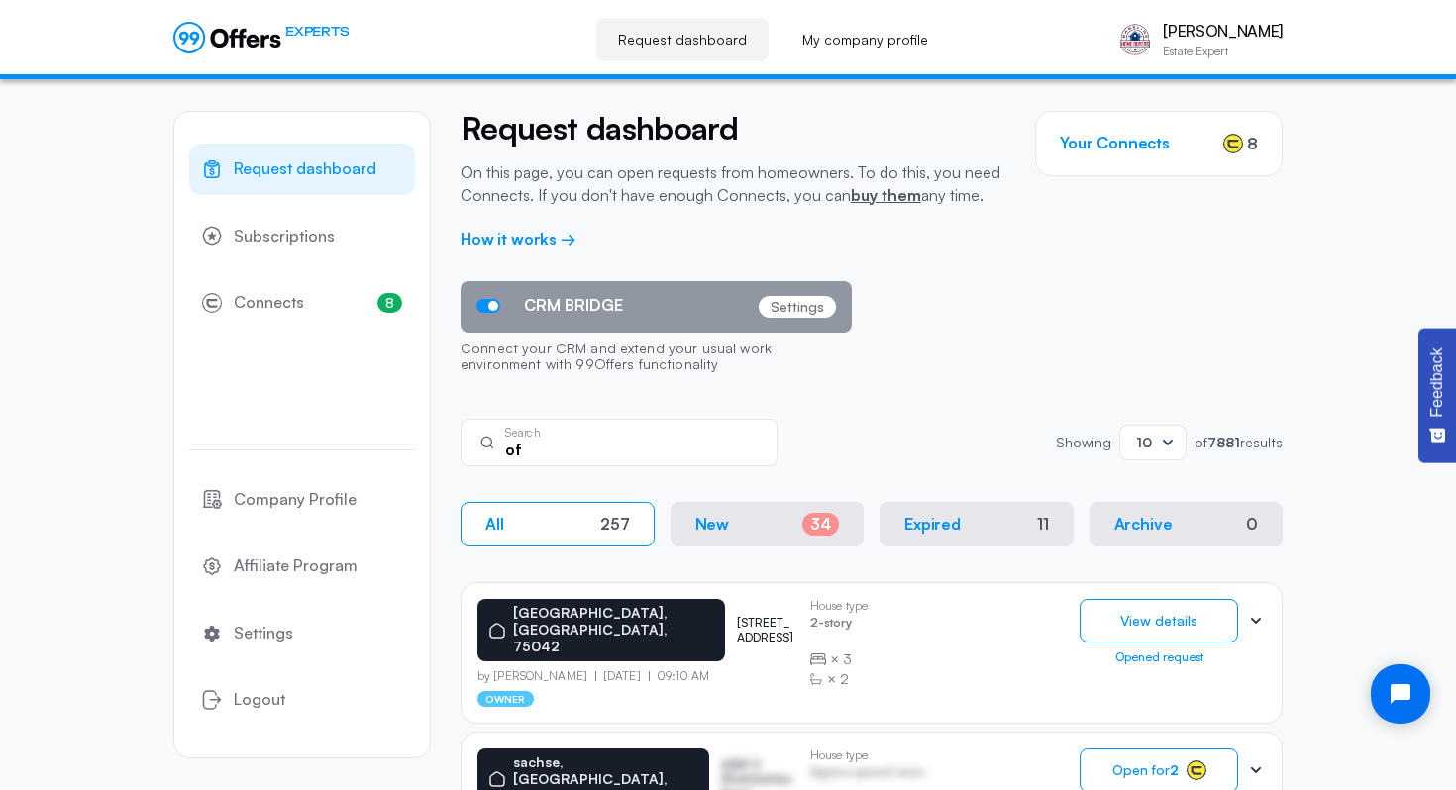
type input "o"
type input "[GEOGRAPHIC_DATA]"
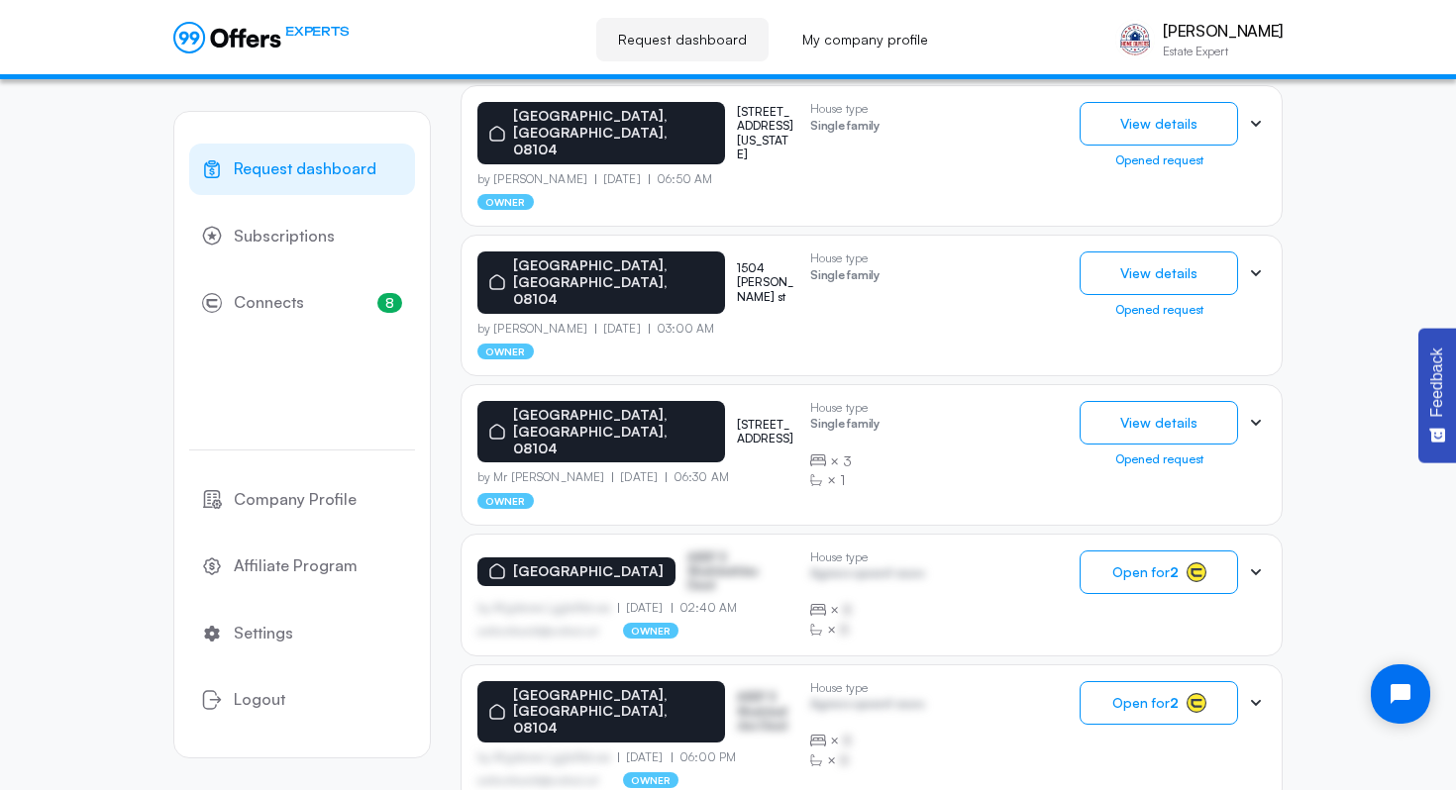
scroll to position [576, 0]
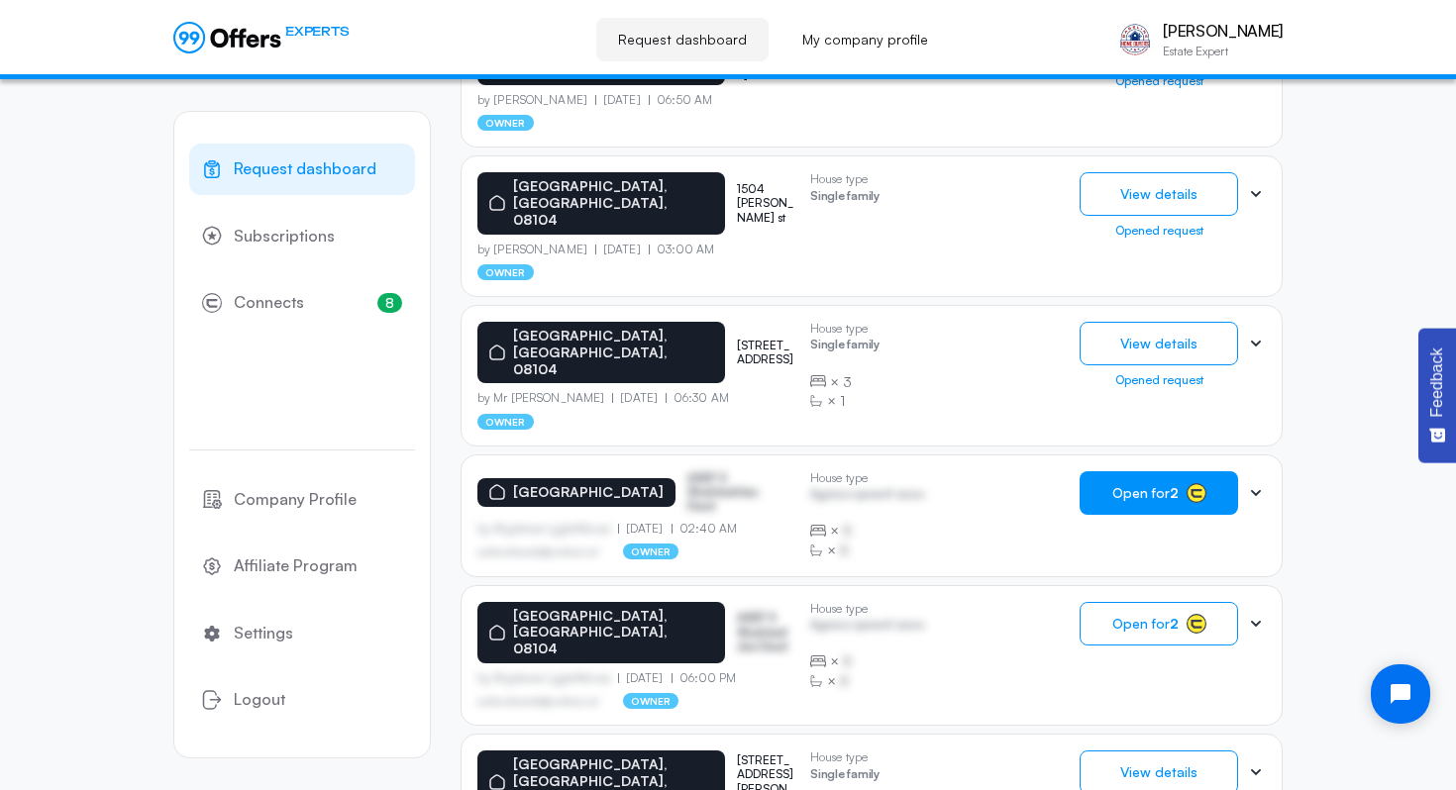
click at [1167, 471] on button "Open for 2" at bounding box center [1158, 493] width 158 height 44
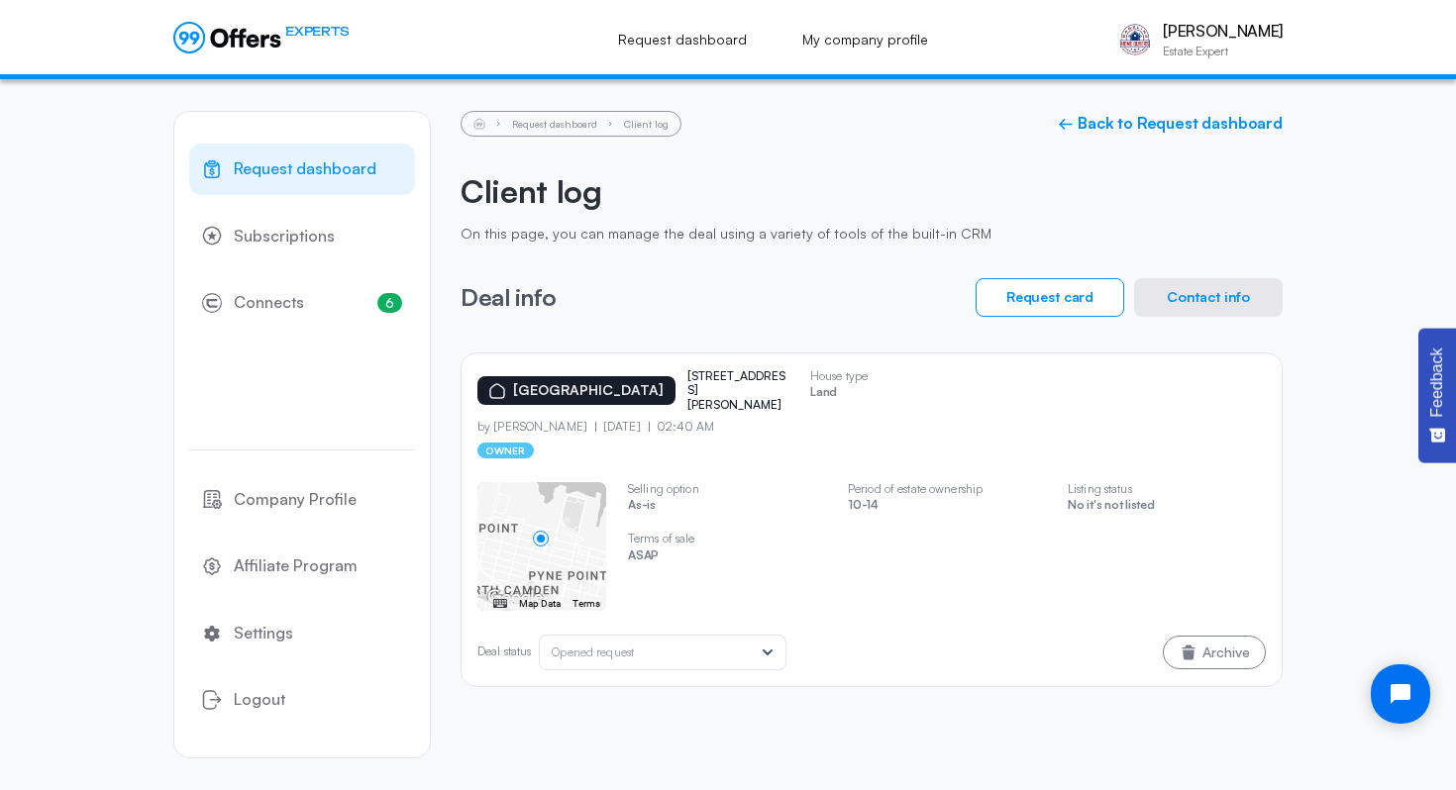
drag, startPoint x: 740, startPoint y: 407, endPoint x: 660, endPoint y: 375, distance: 86.2
click at [660, 375] on div "[GEOGRAPHIC_DATA] [STREET_ADDRESS][PERSON_NAME]" at bounding box center [635, 390] width 317 height 43
copy p "[STREET_ADDRESS][PERSON_NAME]"
click at [899, 244] on div "Request dashboard Client log ← Back to Request dashboard Client log On this pag…" at bounding box center [871, 399] width 822 height 576
click at [1171, 286] on button "Contact info" at bounding box center [1208, 297] width 149 height 39
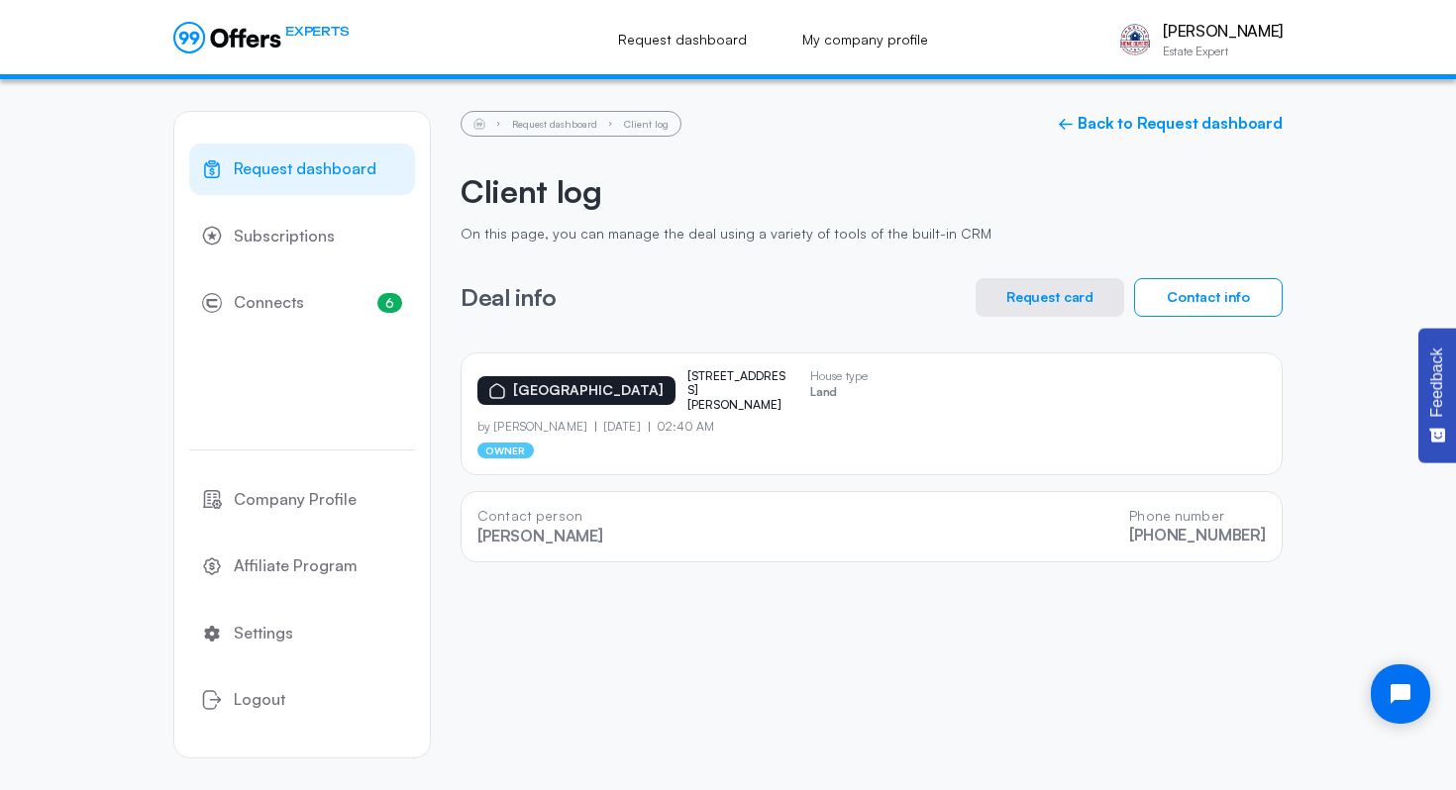
click at [993, 167] on div "Request dashboard Client log ← Back to Request dashboard Client log On this pag…" at bounding box center [871, 337] width 822 height 452
click at [1065, 295] on button "Request card" at bounding box center [1049, 297] width 149 height 39
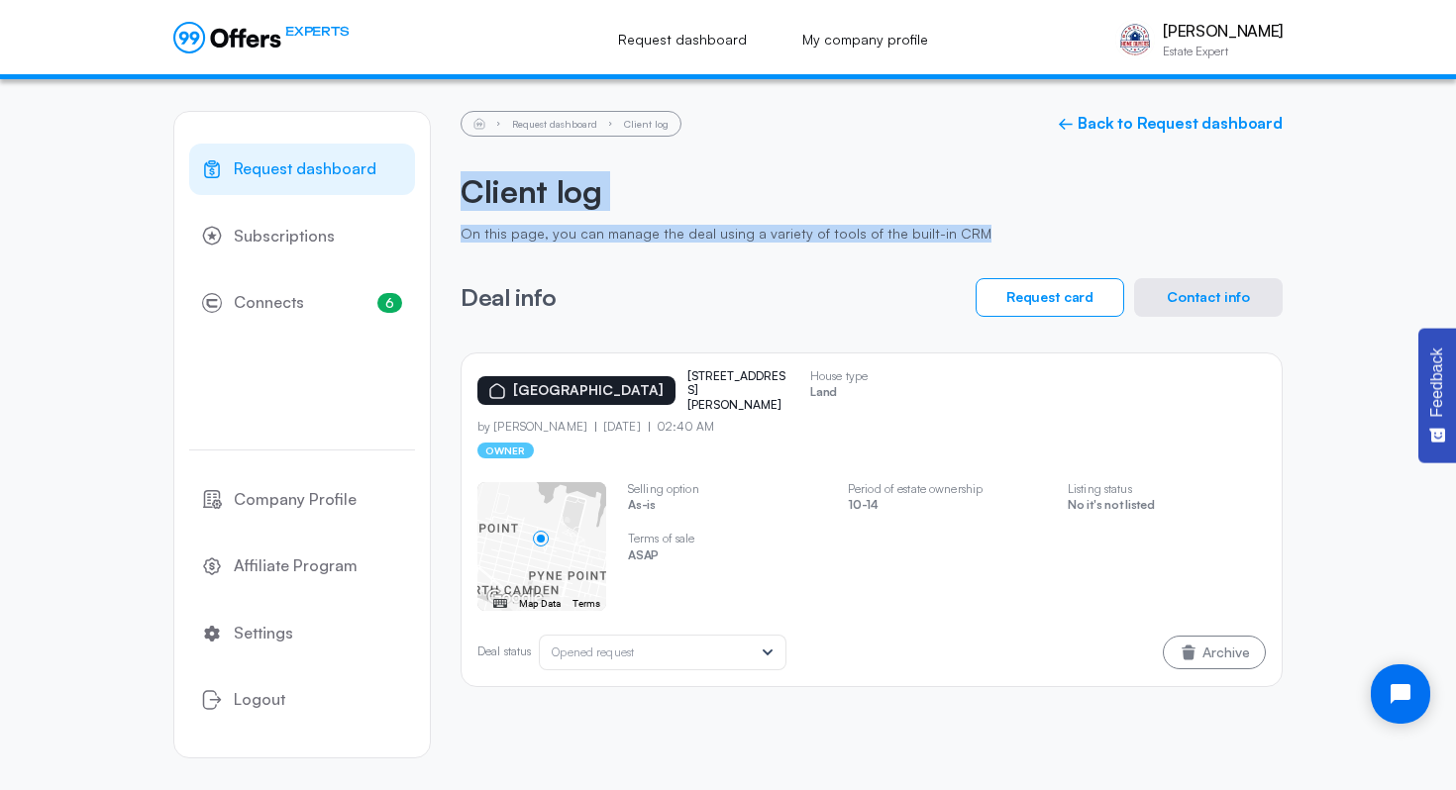
drag, startPoint x: 466, startPoint y: 190, endPoint x: 968, endPoint y: 234, distance: 504.0
click at [968, 234] on div "Client log On this page, you can manage the deal using a variety of tools of th…" at bounding box center [871, 207] width 822 height 70
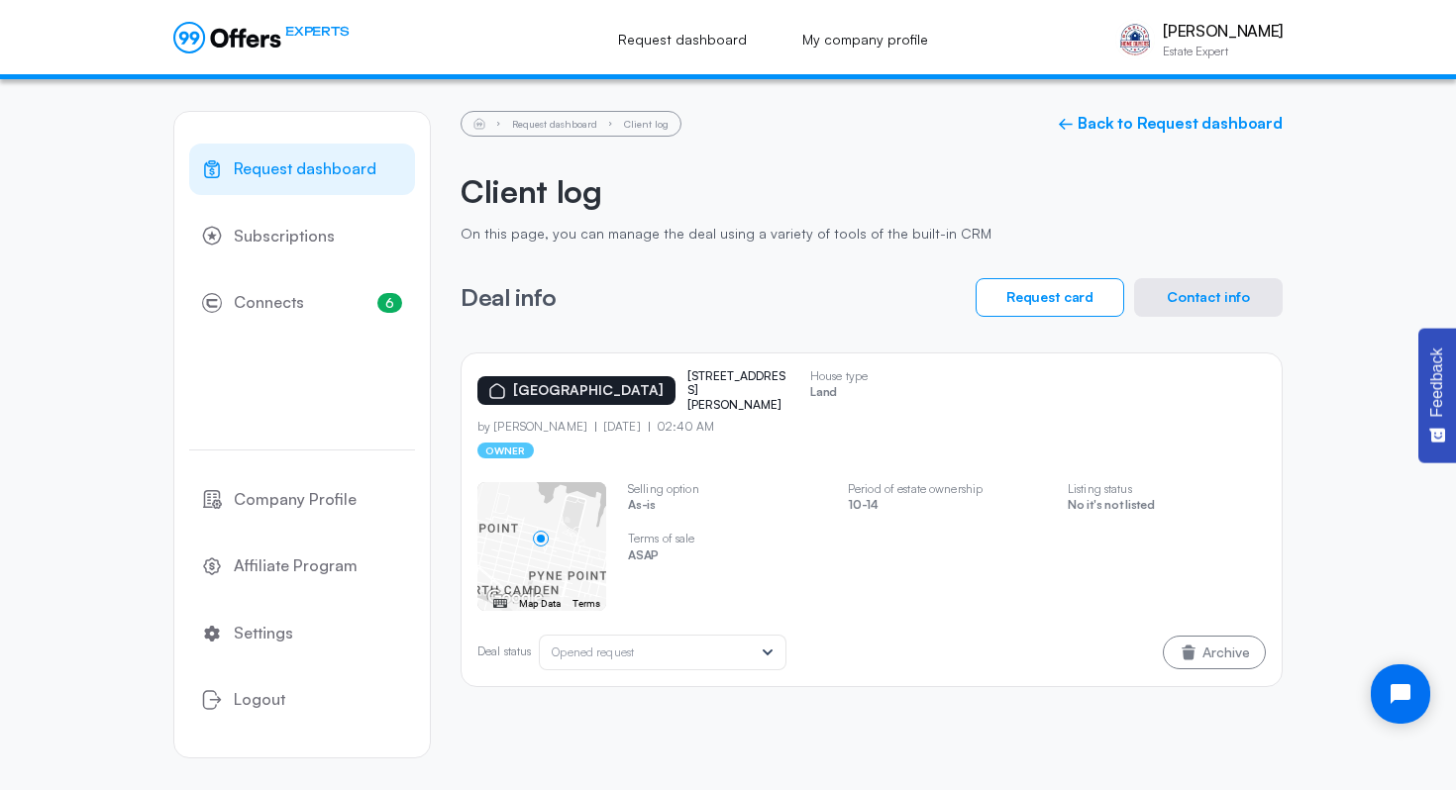
click at [694, 284] on div "Deal info Request card Contact info" at bounding box center [871, 297] width 822 height 39
drag, startPoint x: 962, startPoint y: 239, endPoint x: 543, endPoint y: 209, distance: 419.9
click at [543, 209] on div "Client log On this page, you can manage the deal using a variety of tools of th…" at bounding box center [871, 207] width 822 height 70
click at [619, 290] on div "Deal info Request card Contact info" at bounding box center [871, 297] width 822 height 39
click at [591, 124] on link "Request dashboard" at bounding box center [554, 124] width 85 height 12
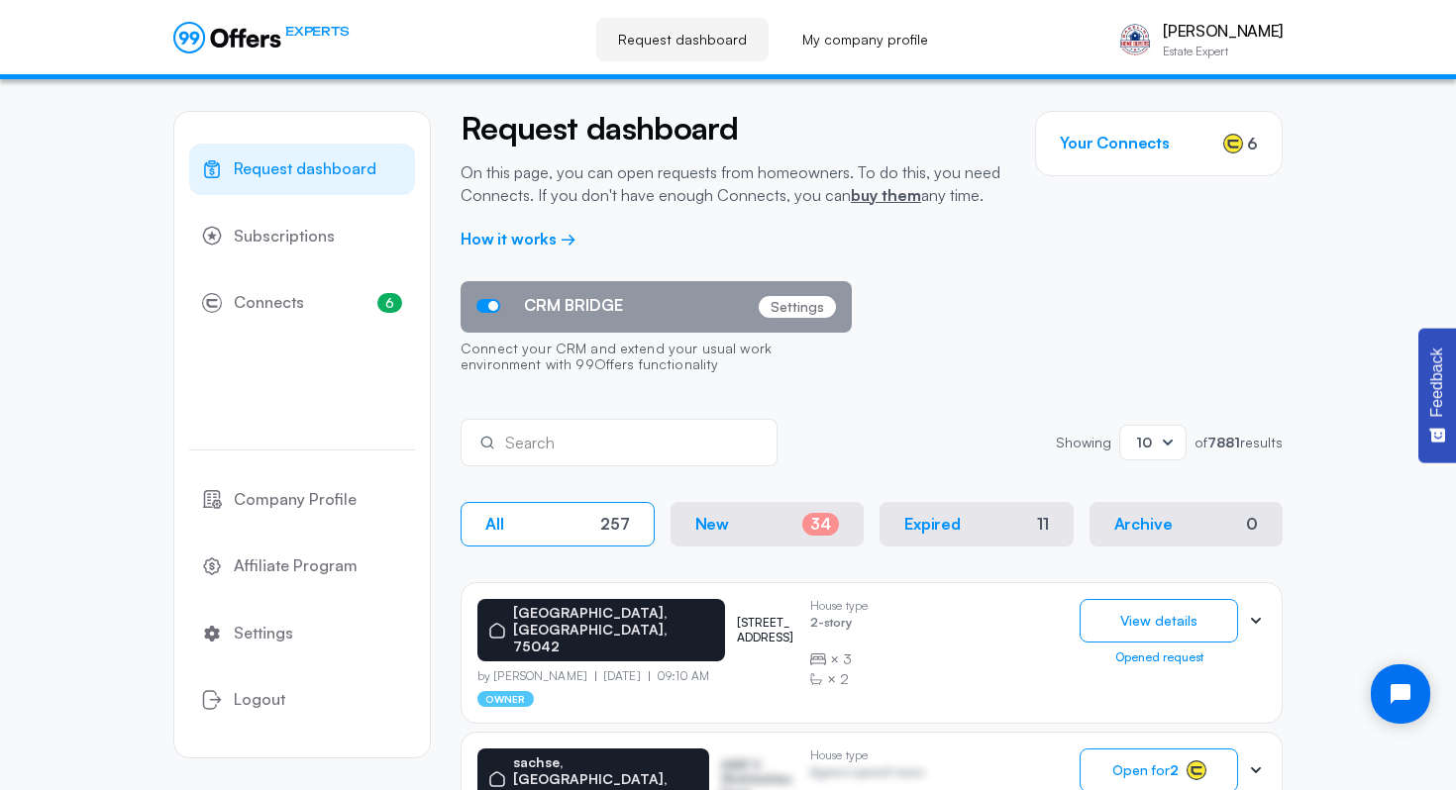
click at [659, 444] on input "text" at bounding box center [632, 443] width 255 height 22
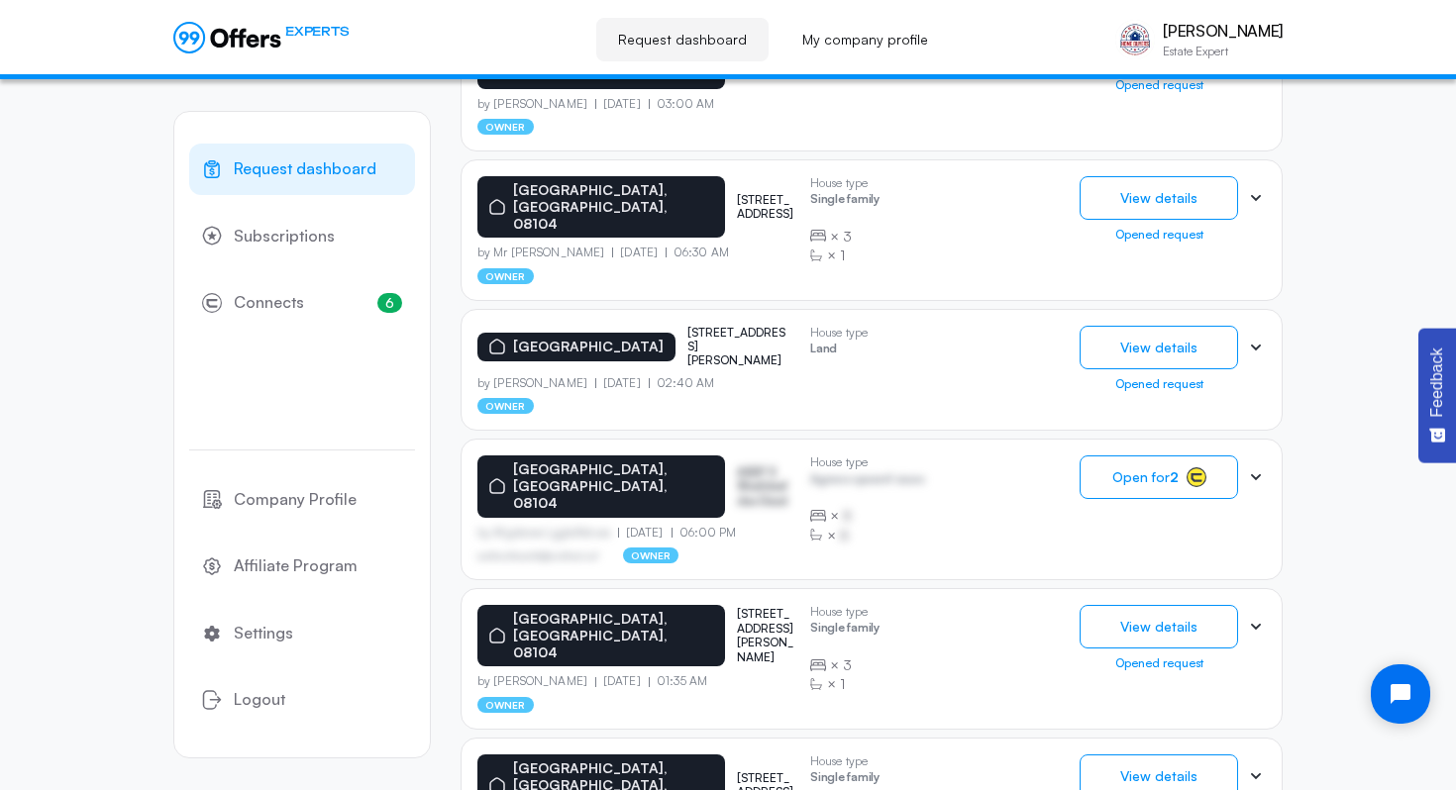
scroll to position [716, 0]
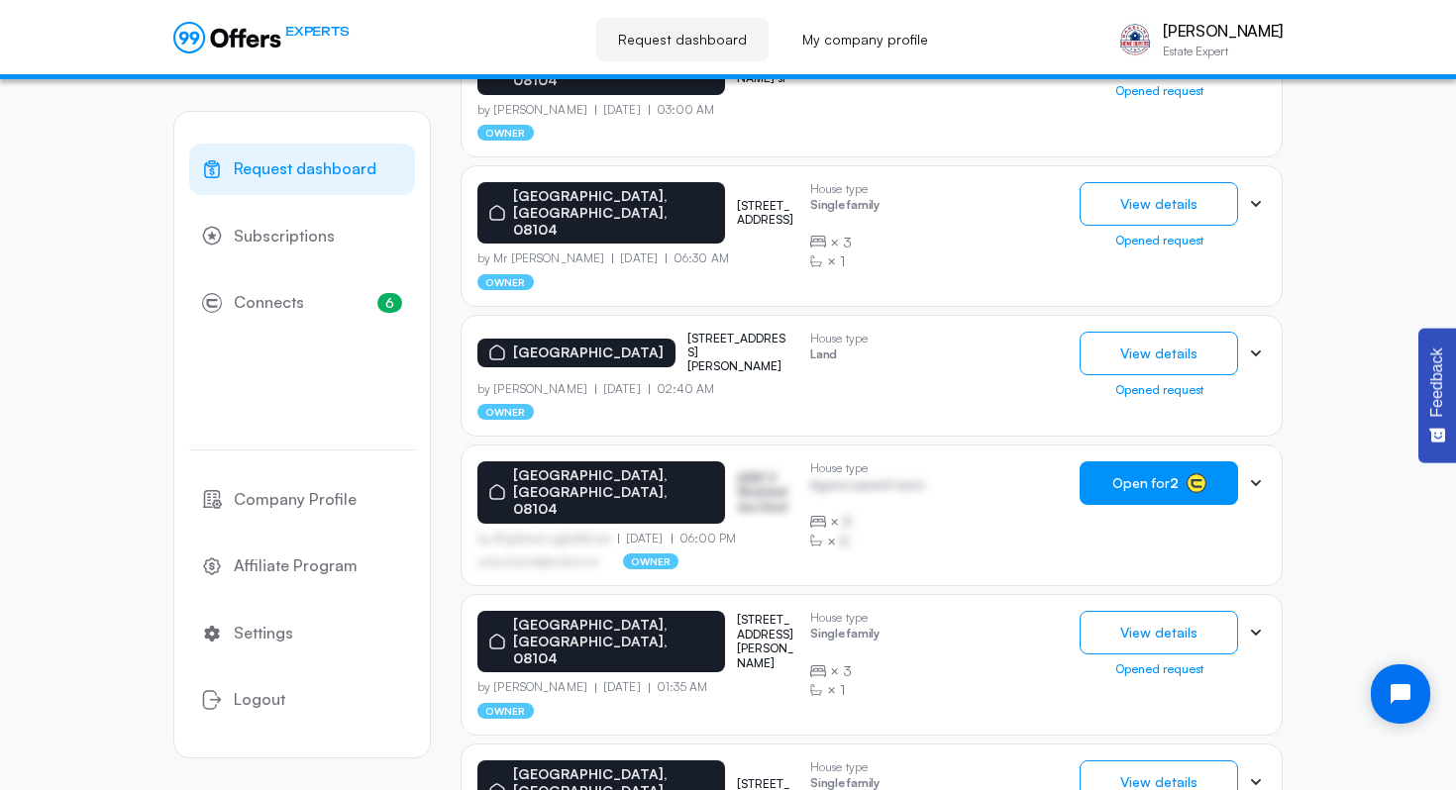
type input "[GEOGRAPHIC_DATA]"
click at [1169, 461] on button "Open for 2" at bounding box center [1158, 483] width 158 height 44
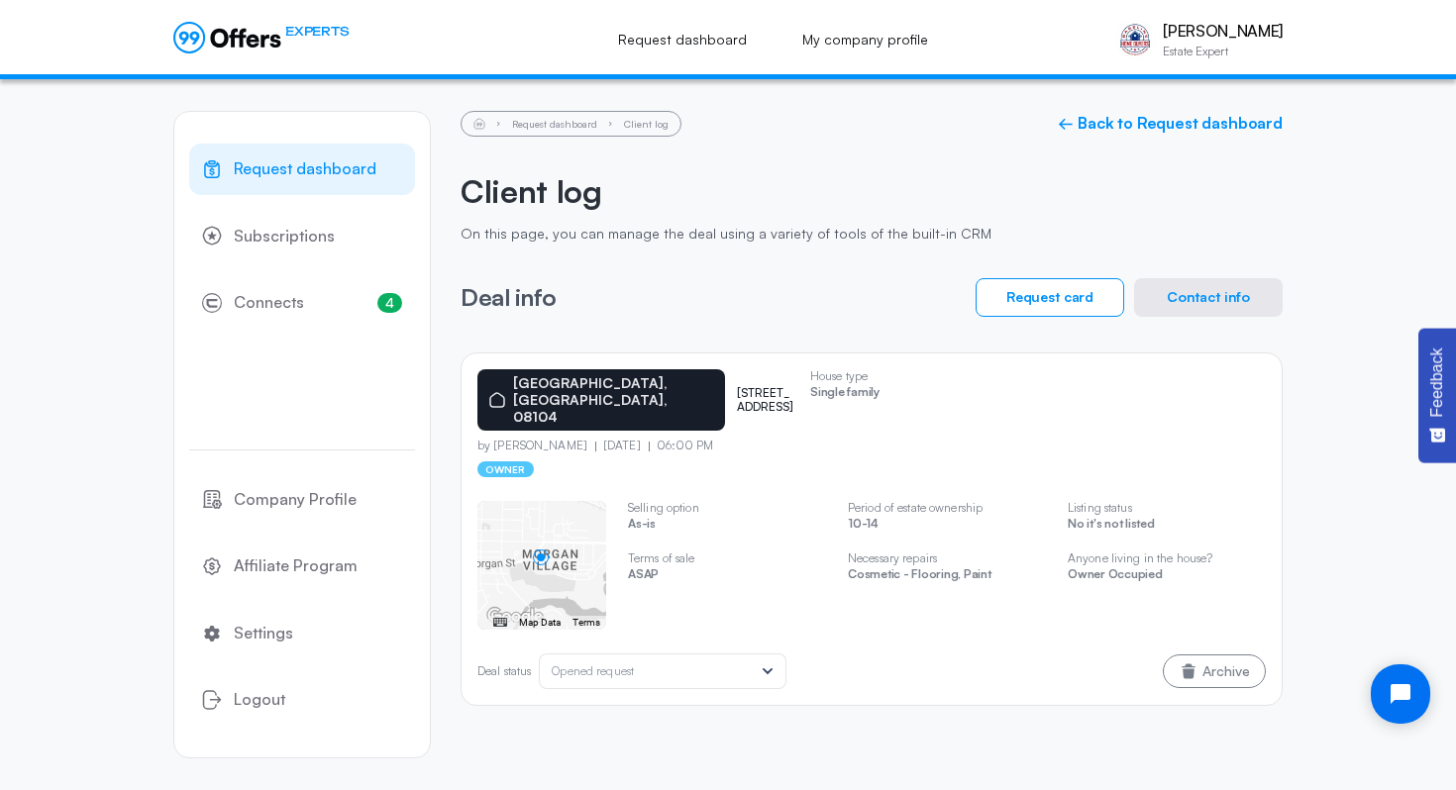
drag, startPoint x: 748, startPoint y: 408, endPoint x: 663, endPoint y: 379, distance: 88.9
click at [663, 378] on div "[GEOGRAPHIC_DATA][STREET_ADDRESS][GEOGRAPHIC_DATA]" at bounding box center [635, 399] width 317 height 61
copy p "[STREET_ADDRESS]"
click at [1174, 310] on button "Contact info" at bounding box center [1208, 297] width 149 height 39
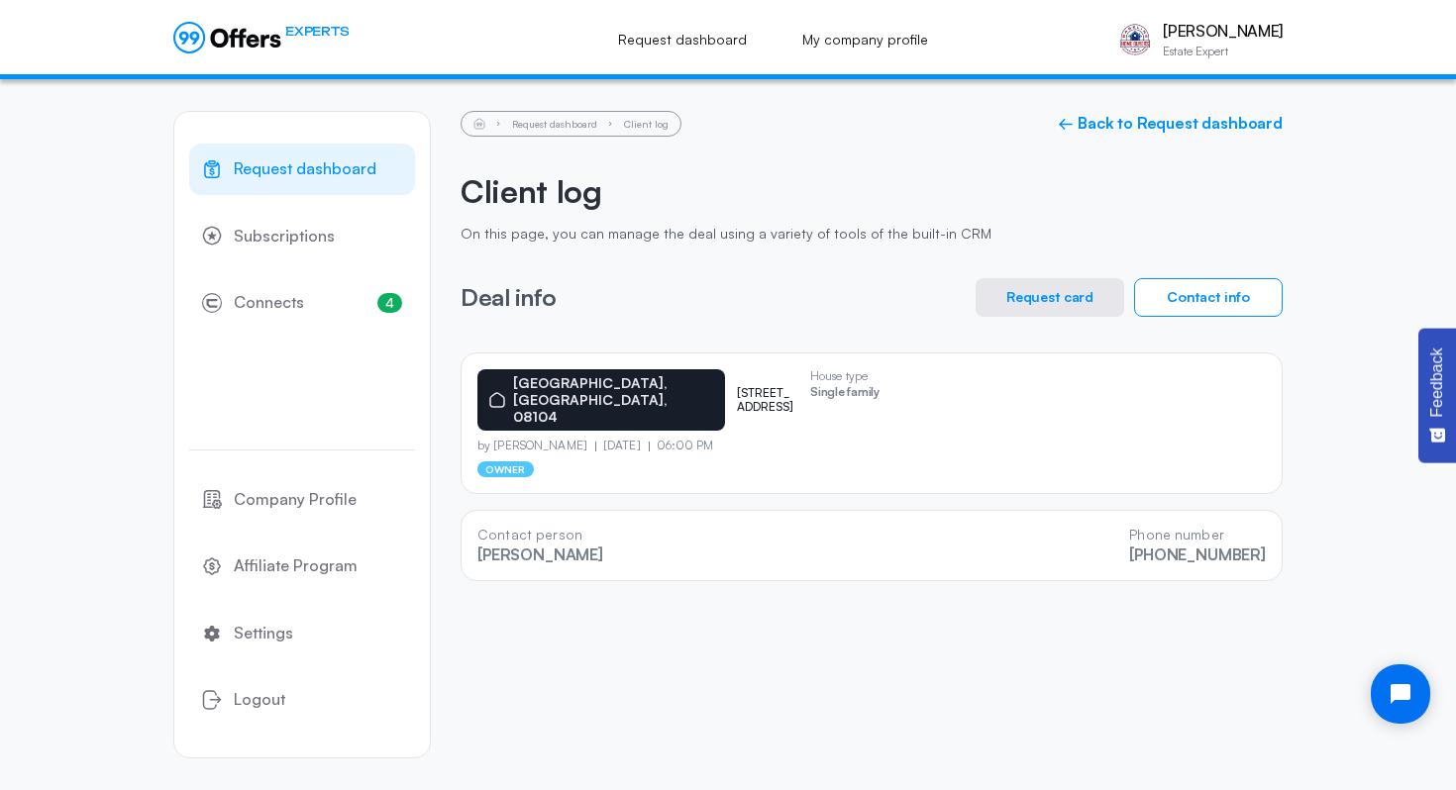
click at [1069, 311] on button "Request card" at bounding box center [1049, 297] width 149 height 39
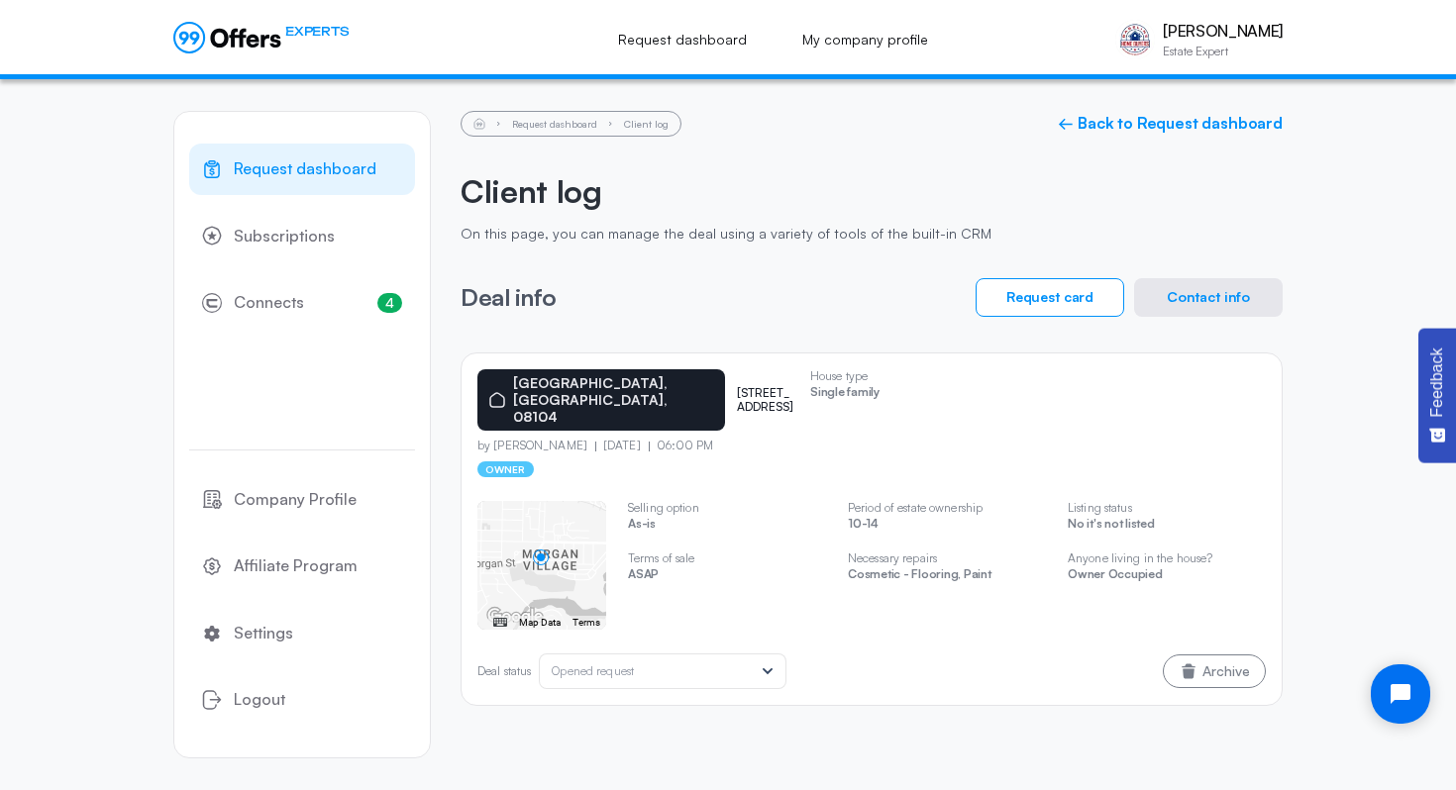
click at [1254, 287] on button "Contact info" at bounding box center [1208, 297] width 149 height 39
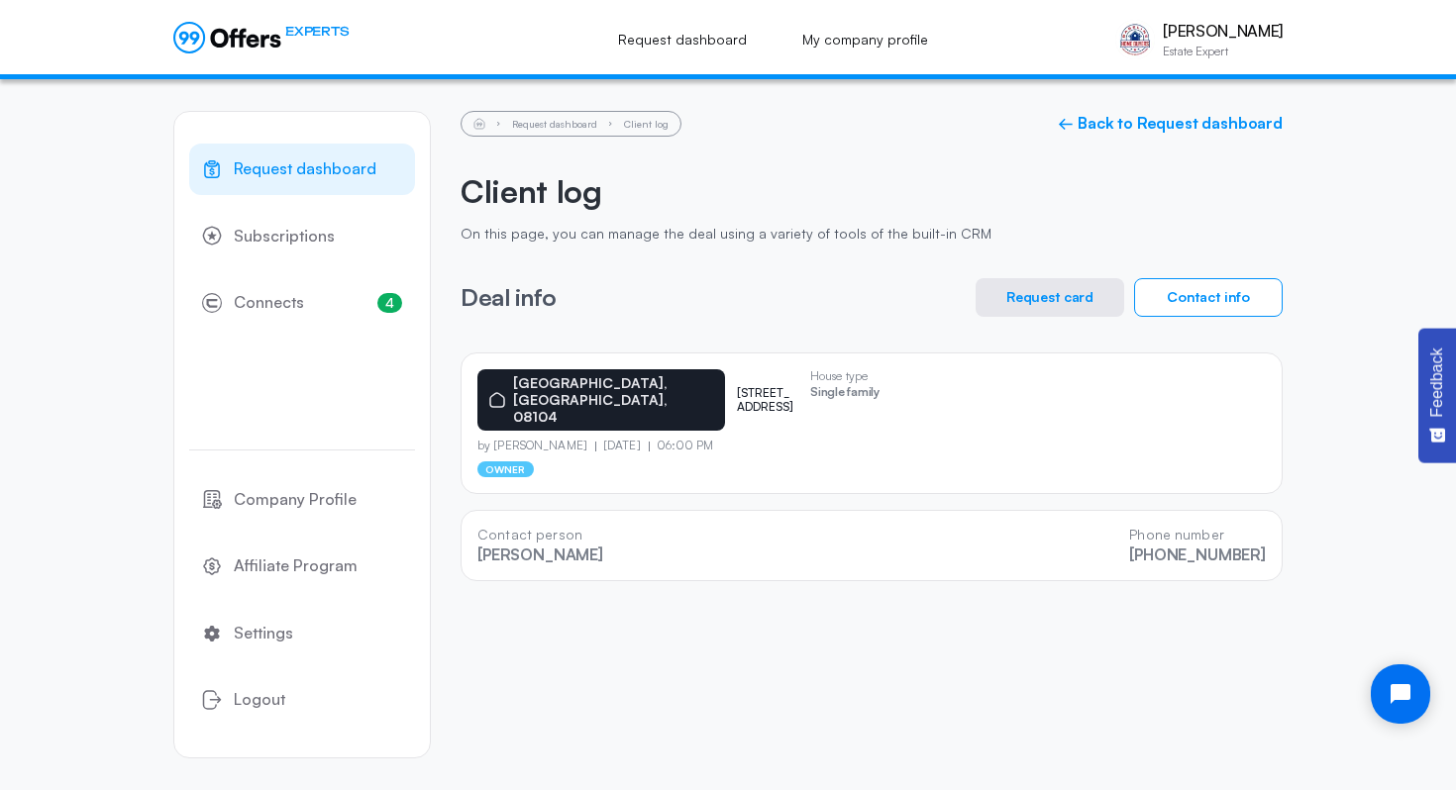
click at [1016, 287] on button "Request card" at bounding box center [1049, 297] width 149 height 39
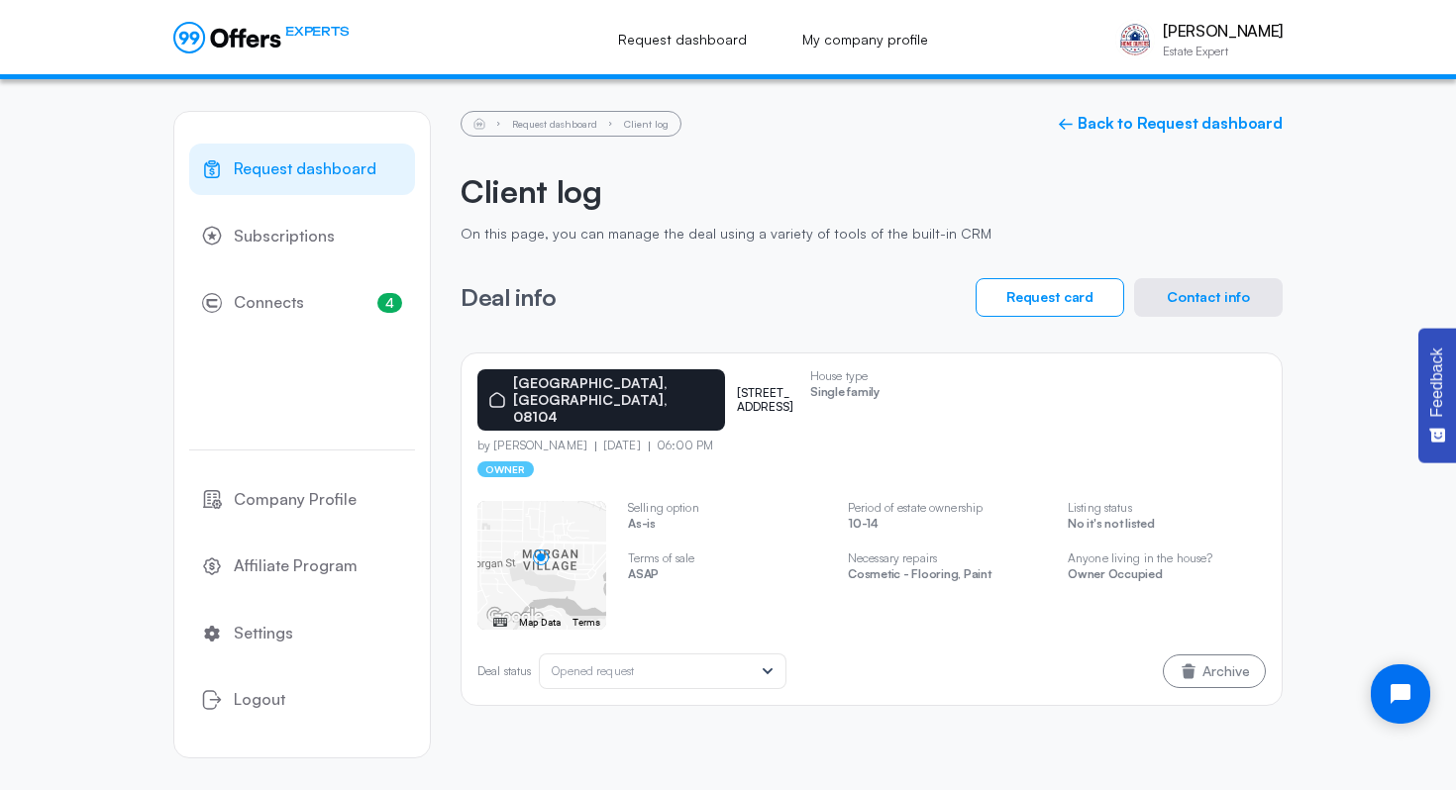
click at [1194, 272] on div "Request dashboard Client log ← Back to Request dashboard Client log On this pag…" at bounding box center [871, 408] width 822 height 595
click at [1189, 303] on button "Contact info" at bounding box center [1208, 297] width 149 height 39
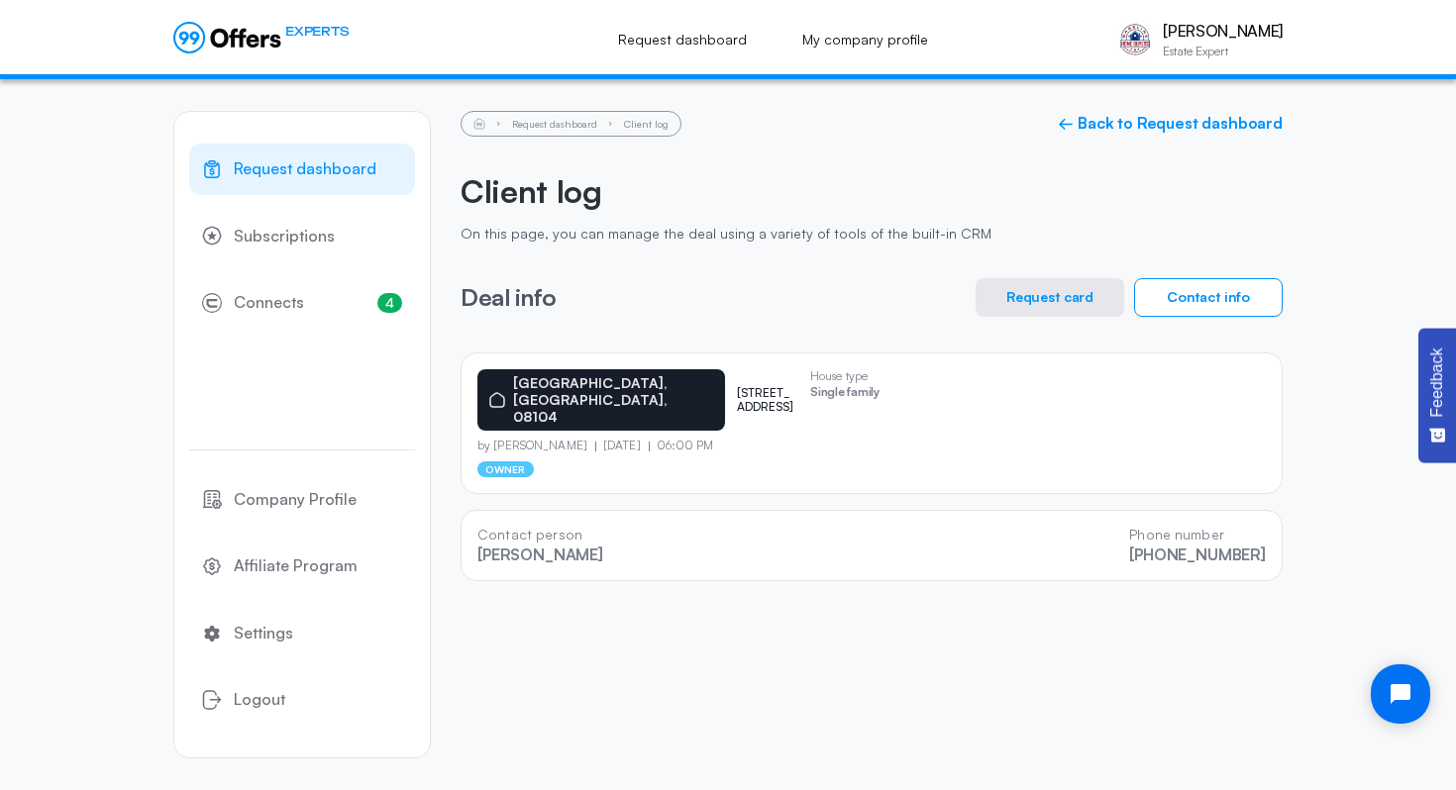
click at [1044, 280] on button "Request card" at bounding box center [1049, 297] width 149 height 39
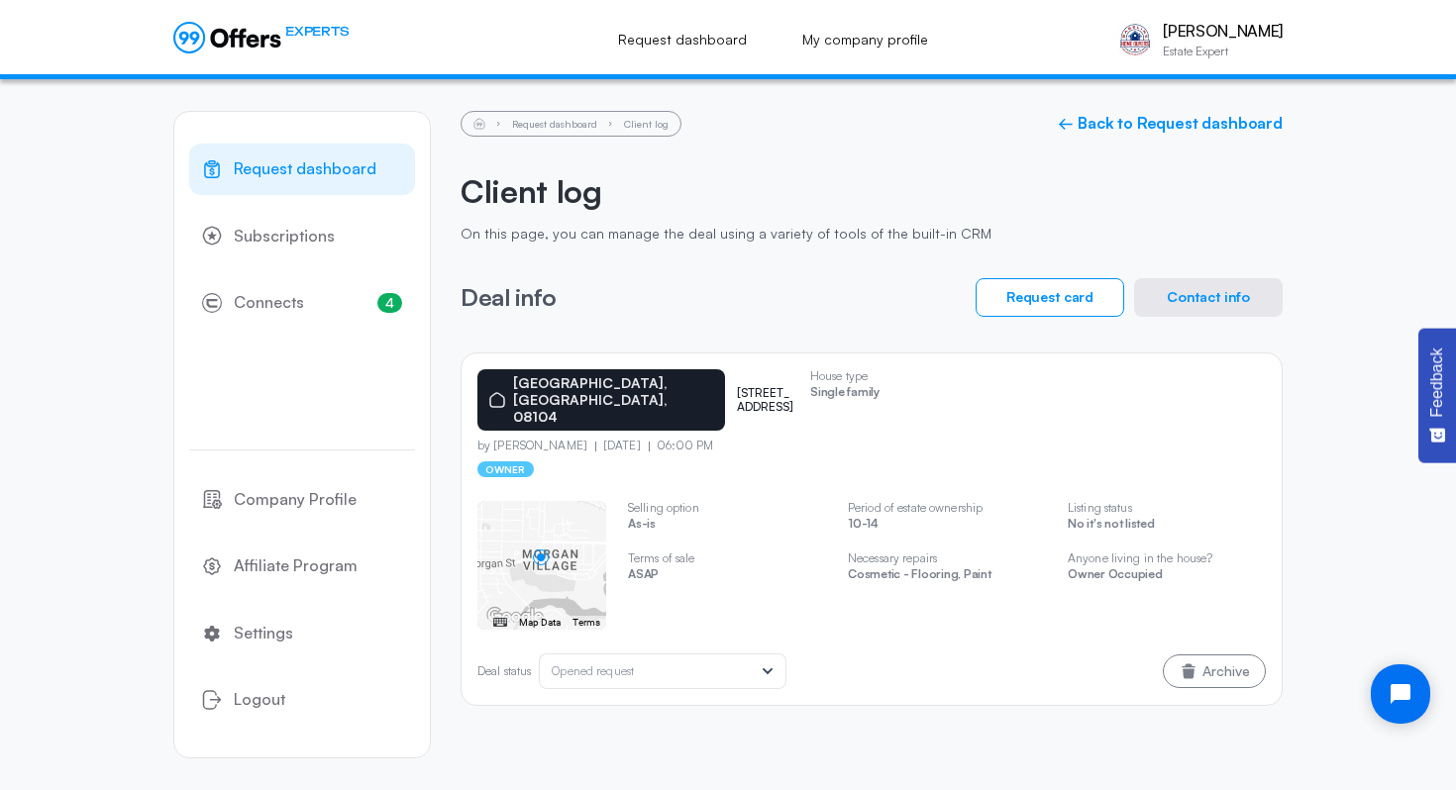
click at [1172, 306] on button "Contact info" at bounding box center [1208, 297] width 149 height 39
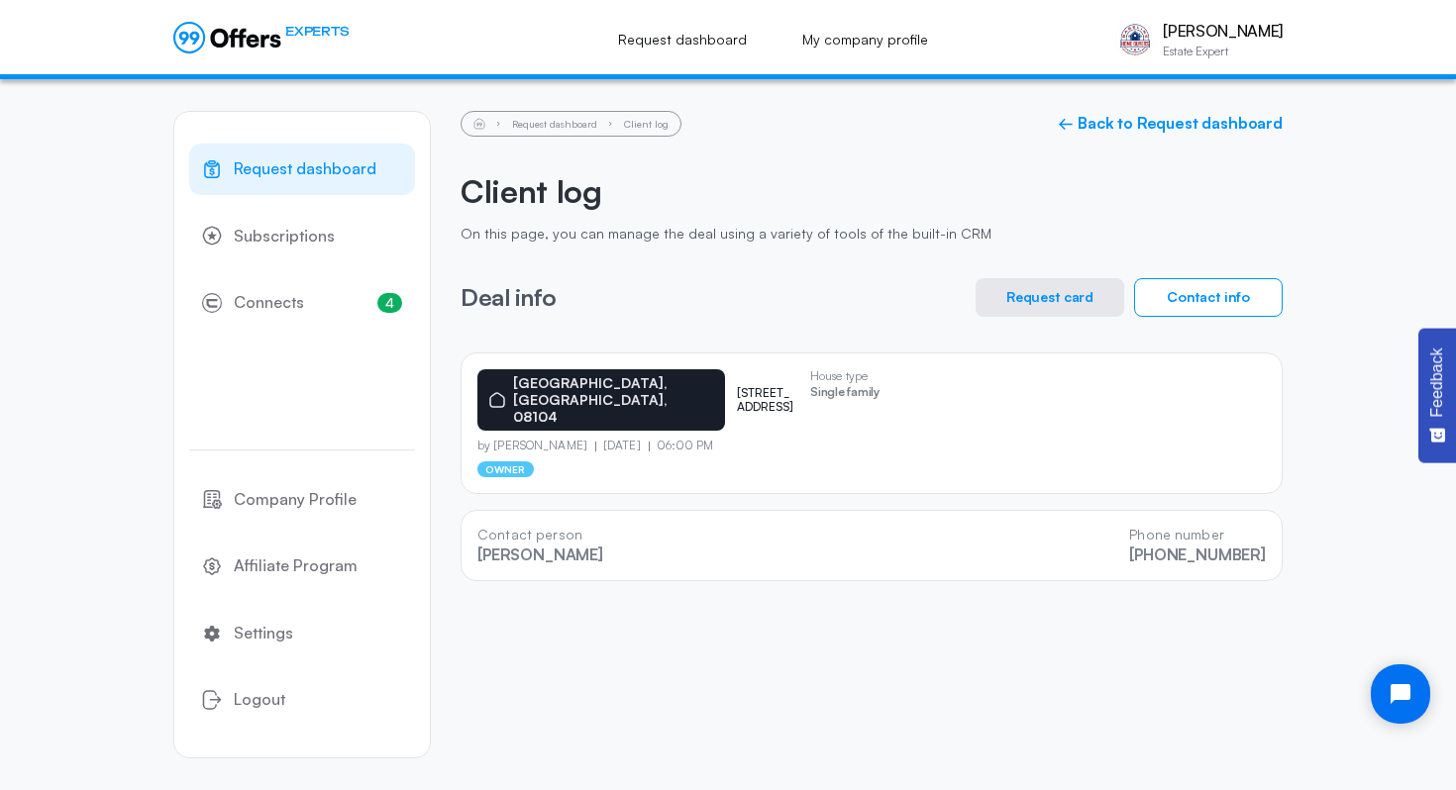
drag, startPoint x: 755, startPoint y: 405, endPoint x: 662, endPoint y: 374, distance: 97.1
click at [662, 373] on div "[GEOGRAPHIC_DATA][STREET_ADDRESS][GEOGRAPHIC_DATA]" at bounding box center [635, 399] width 317 height 61
copy p "[STREET_ADDRESS]"
click at [560, 135] on div "Request dashboard Client log ← Back to Request dashboard Client log On this pag…" at bounding box center [871, 346] width 822 height 470
click at [537, 121] on link "Request dashboard" at bounding box center [554, 124] width 85 height 12
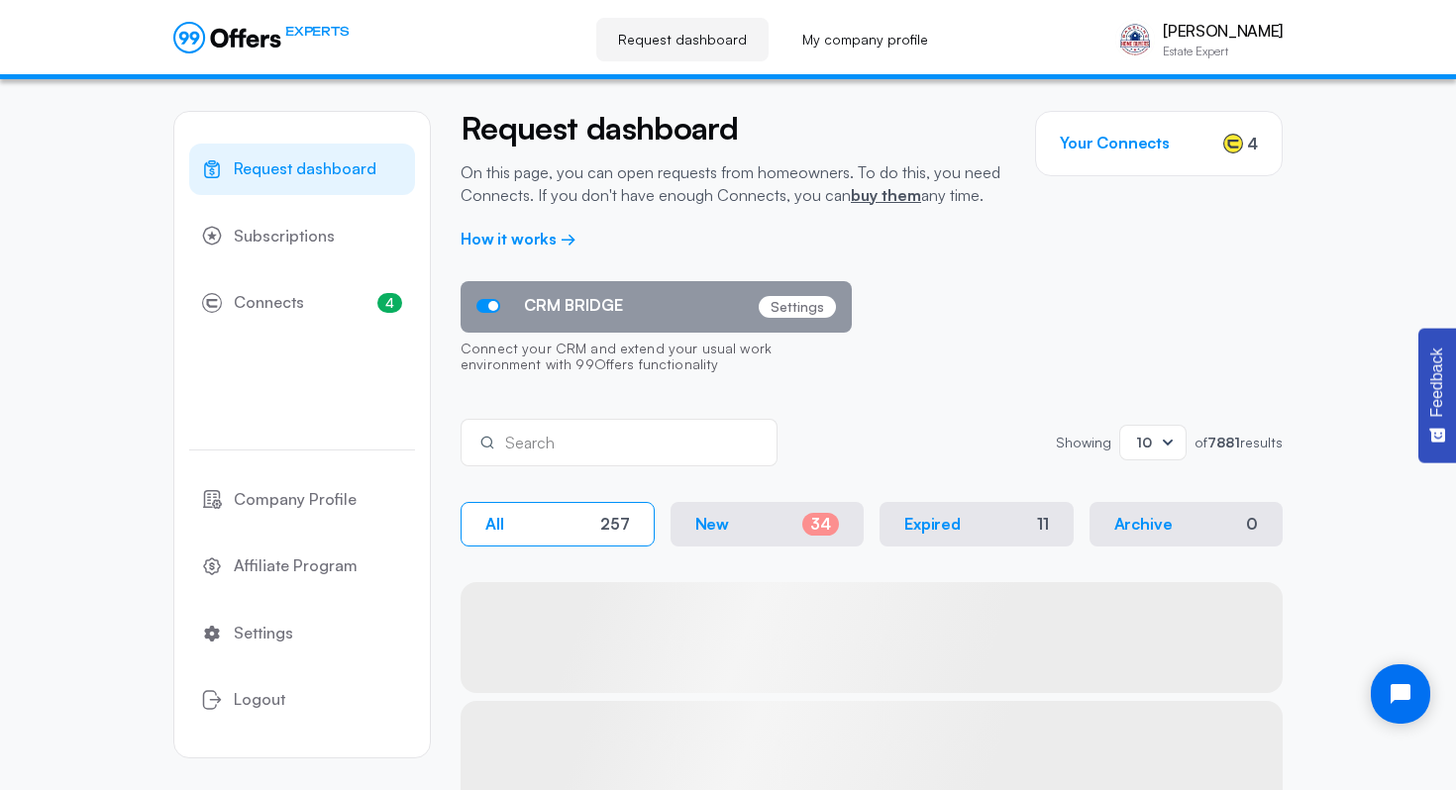
click at [580, 452] on input "text" at bounding box center [632, 443] width 255 height 22
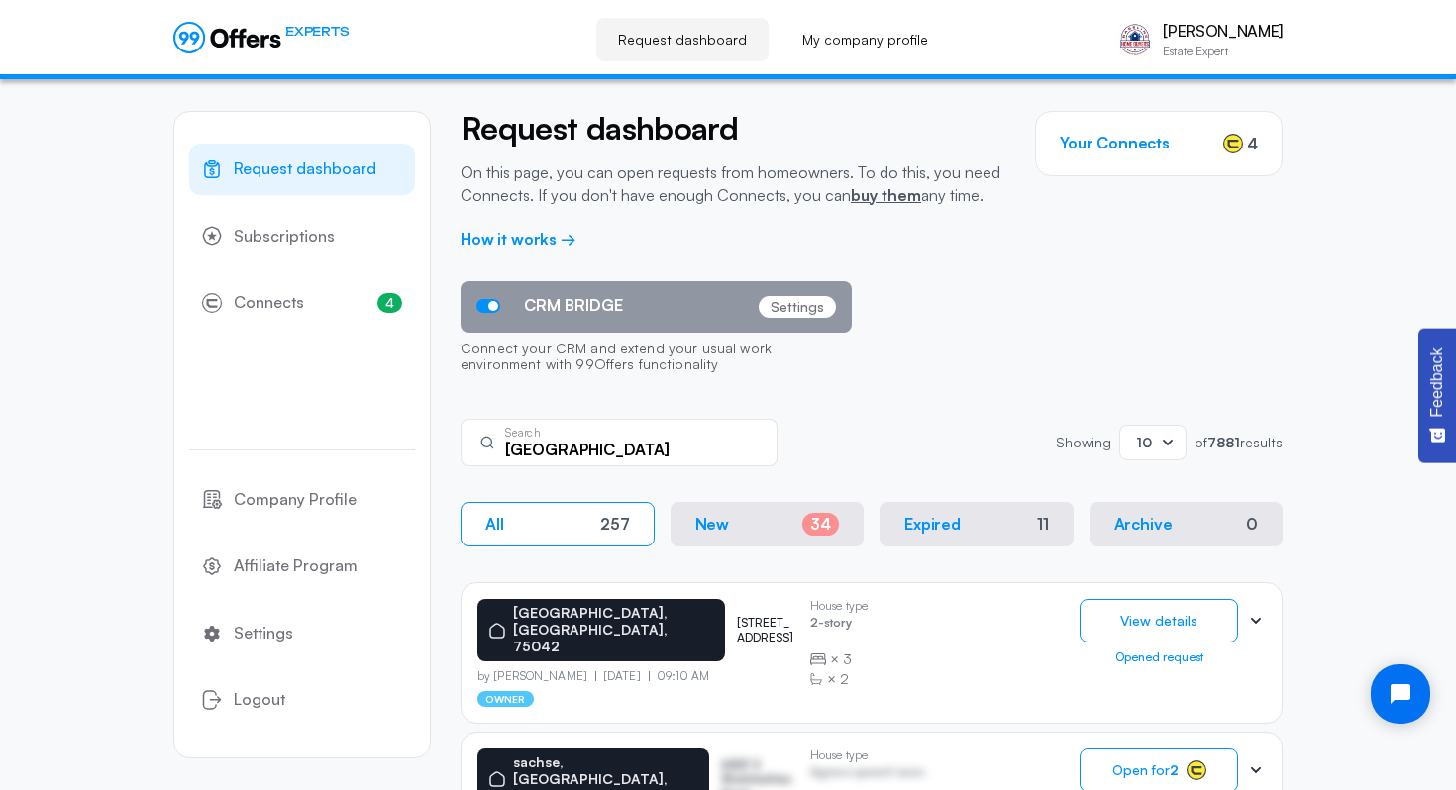
type input "[GEOGRAPHIC_DATA]"
click at [863, 429] on div "Camden Search Showing Showing 10 of 7881 results" at bounding box center [871, 443] width 822 height 48
click at [674, 448] on input "[GEOGRAPHIC_DATA]" at bounding box center [632, 450] width 255 height 22
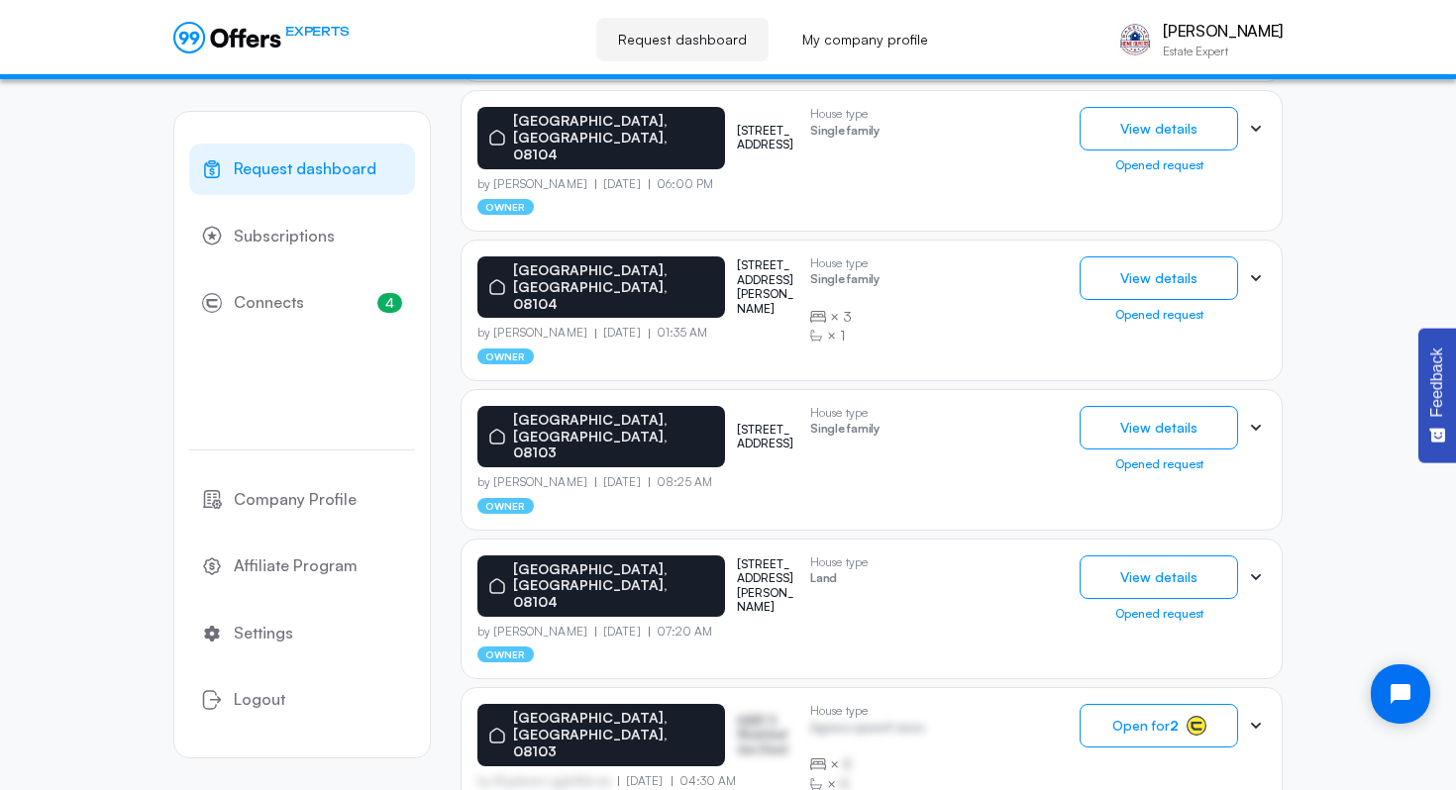
scroll to position [1092, 0]
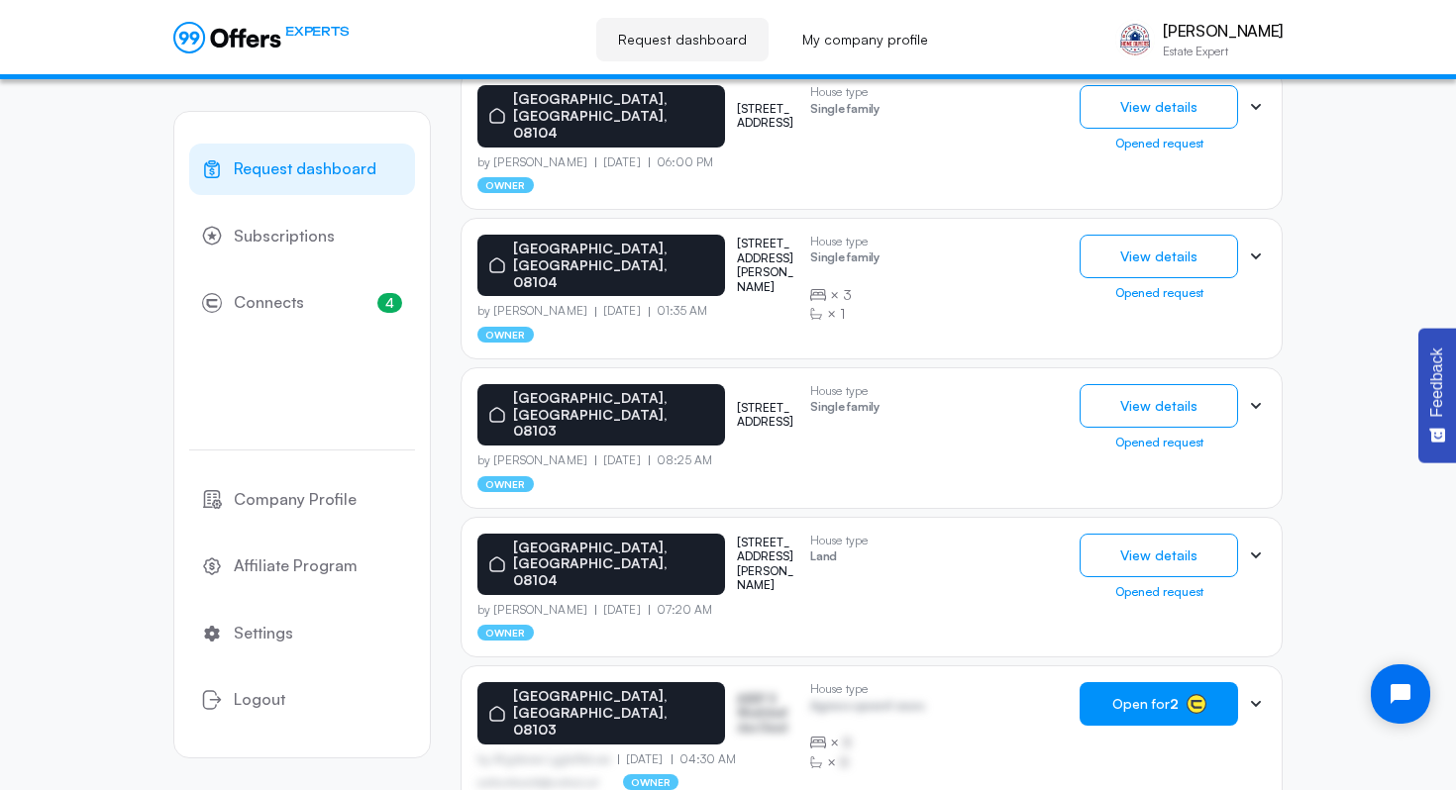
click at [1160, 696] on span "Open for 2" at bounding box center [1145, 704] width 66 height 16
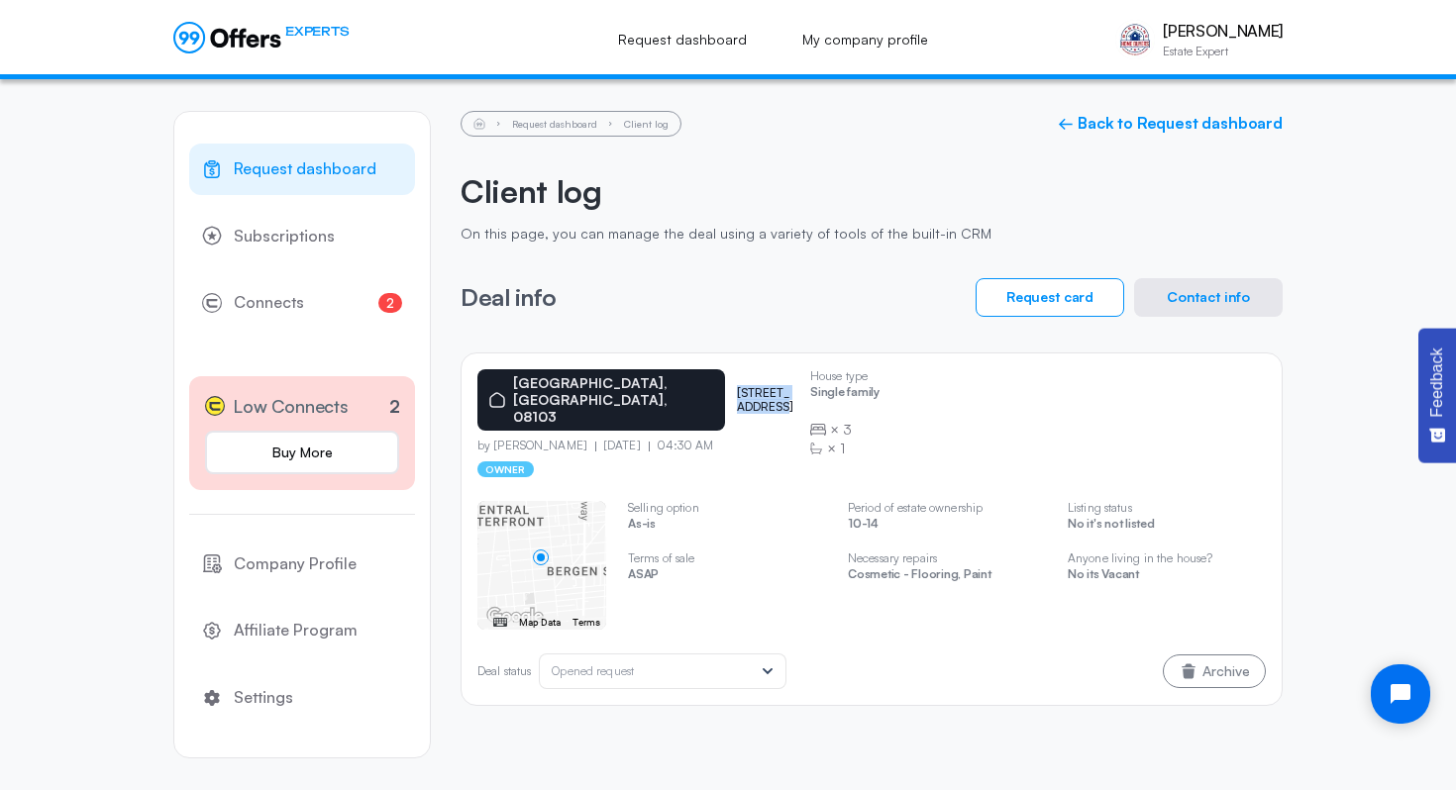
drag, startPoint x: 664, startPoint y: 379, endPoint x: 779, endPoint y: 379, distance: 114.9
click at [779, 379] on div "[GEOGRAPHIC_DATA] [STREET_ADDRESS]" at bounding box center [635, 399] width 317 height 61
copy p "[STREET_ADDRESS]"
click at [1191, 291] on button "Contact info" at bounding box center [1208, 297] width 149 height 39
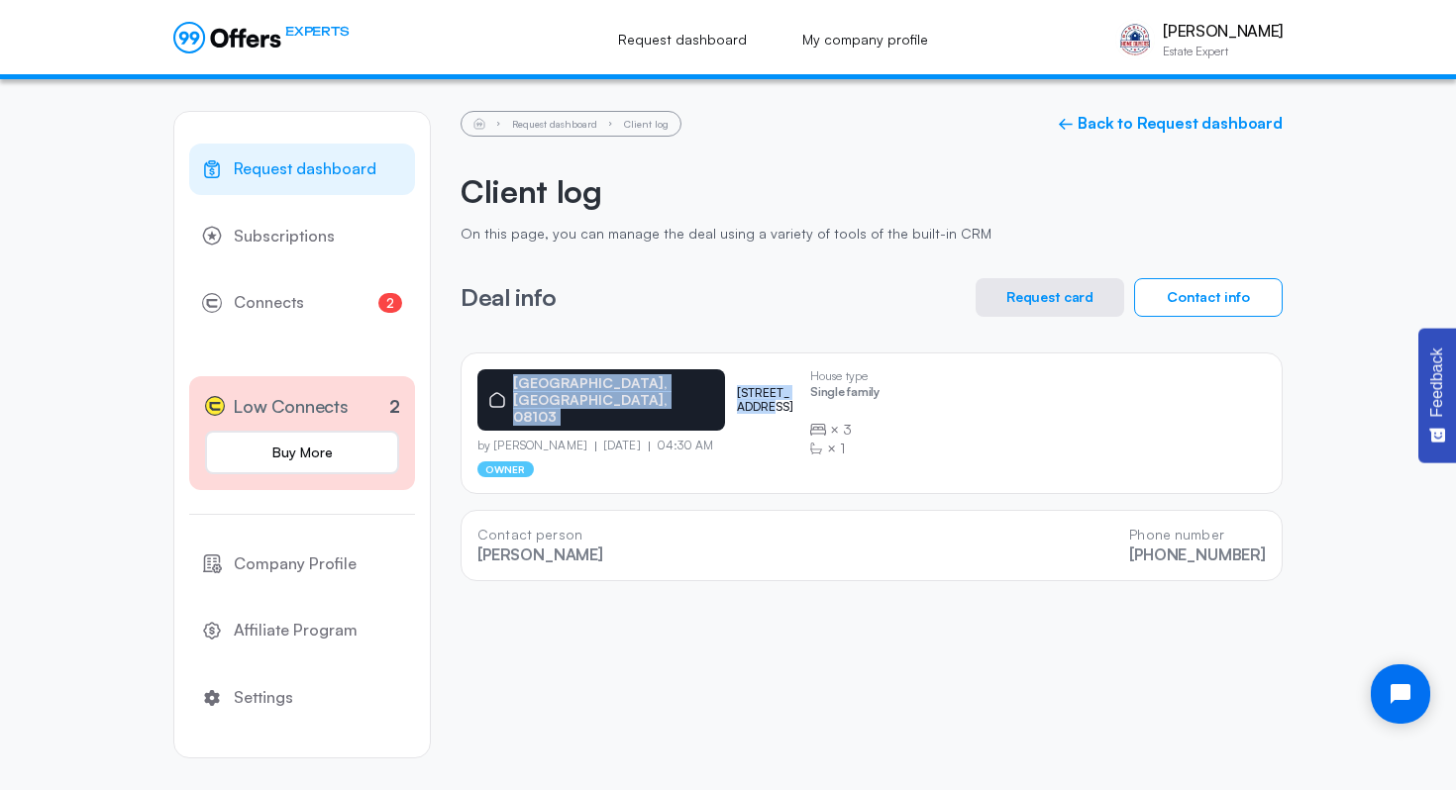
drag, startPoint x: 509, startPoint y: 384, endPoint x: 737, endPoint y: 374, distance: 228.0
click at [737, 374] on div "[GEOGRAPHIC_DATA] [STREET_ADDRESS]" at bounding box center [635, 399] width 317 height 61
click at [854, 347] on div "Request dashboard Client log ← Back to Request dashboard Client log On this pag…" at bounding box center [871, 346] width 822 height 470
drag, startPoint x: 665, startPoint y: 383, endPoint x: 751, endPoint y: 383, distance: 85.2
click at [751, 386] on p "[STREET_ADDRESS]" at bounding box center [765, 400] width 57 height 29
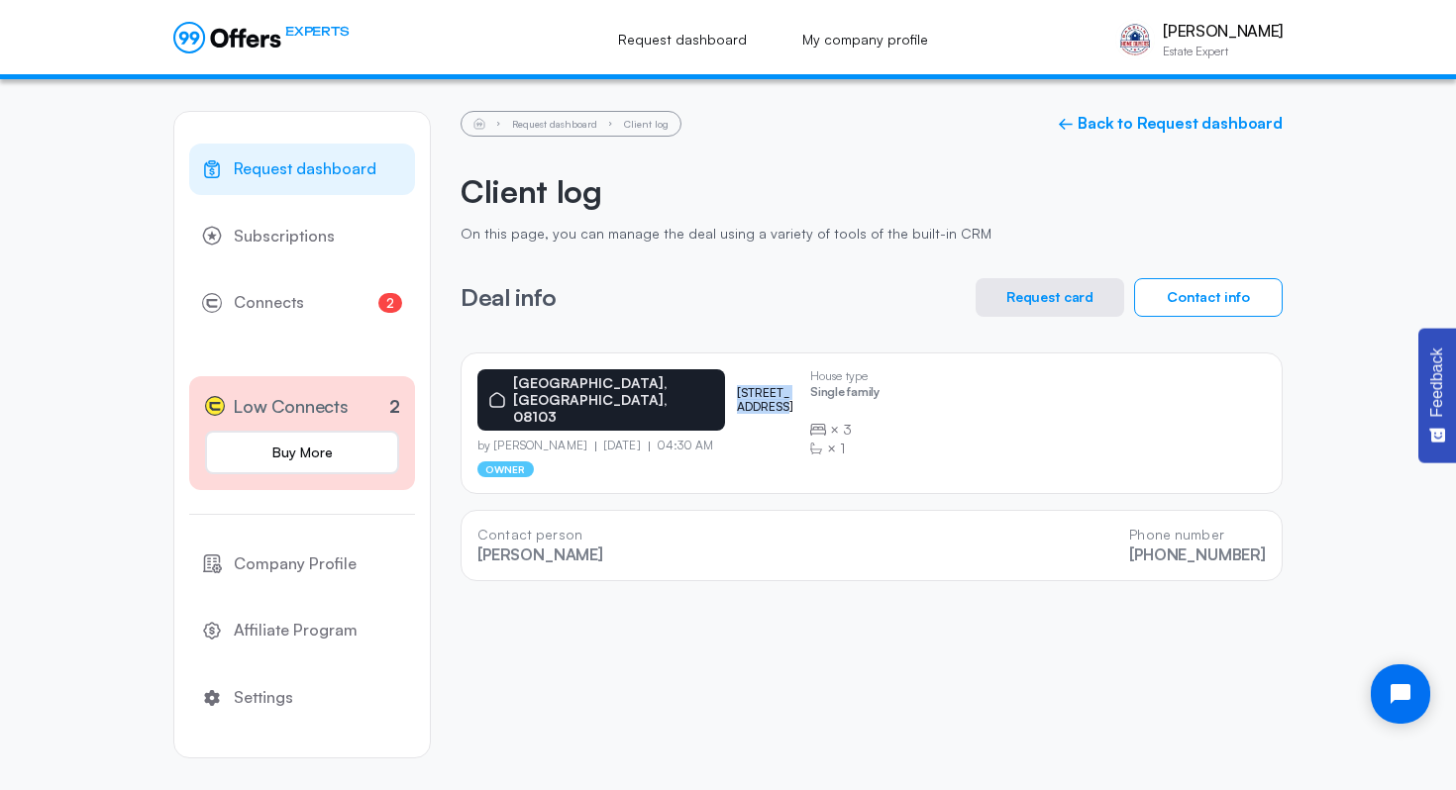
click at [751, 386] on p "[STREET_ADDRESS]" at bounding box center [765, 400] width 57 height 29
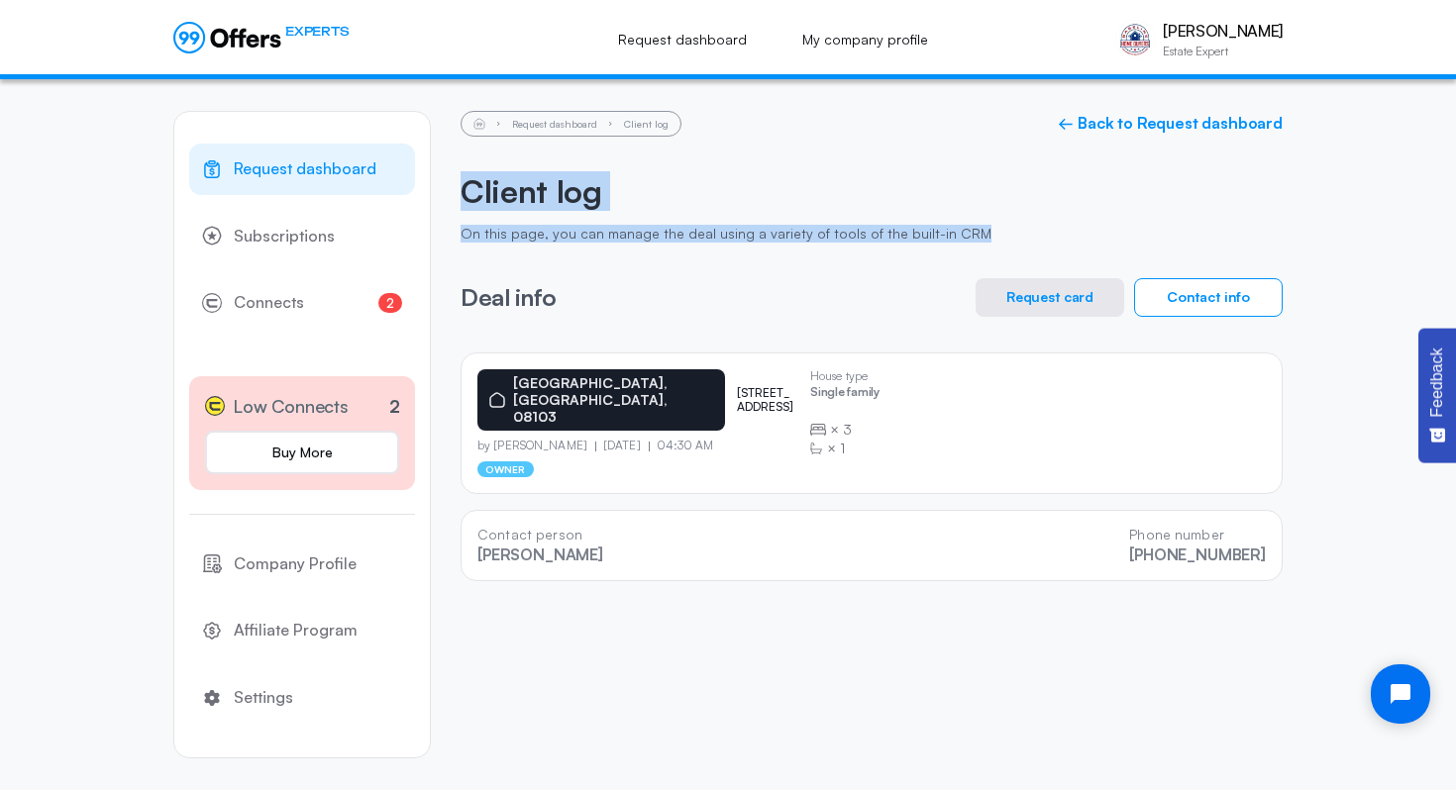
drag, startPoint x: 468, startPoint y: 191, endPoint x: 965, endPoint y: 239, distance: 498.4
click at [965, 239] on div "Client log On this page, you can manage the deal using a variety of tools of th…" at bounding box center [871, 207] width 822 height 70
click at [965, 239] on p "On this page, you can manage the deal using a variety of tools of the built-in …" at bounding box center [871, 234] width 822 height 17
